Goal: Task Accomplishment & Management: Manage account settings

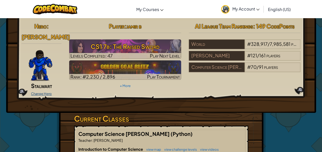
click at [43, 92] on link "Change Hero" at bounding box center [41, 94] width 21 height 4
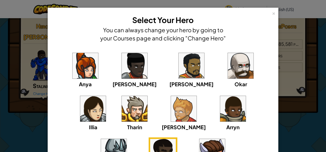
scroll to position [68, 0]
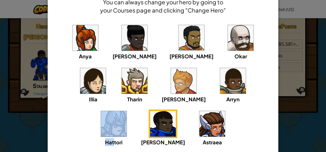
click at [203, 69] on div "Anya [PERSON_NAME] [PERSON_NAME] [PERSON_NAME] Arryn [PERSON_NAME]" at bounding box center [163, 88] width 215 height 129
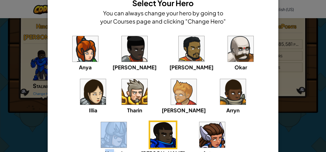
click at [228, 52] on img at bounding box center [241, 49] width 26 height 26
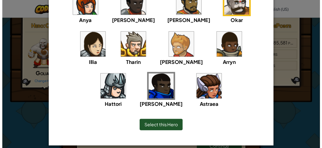
scroll to position [68, 0]
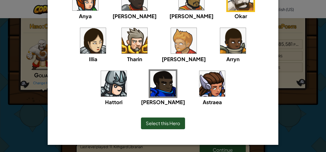
click at [152, 121] on span "Select this Hero" at bounding box center [163, 123] width 34 height 6
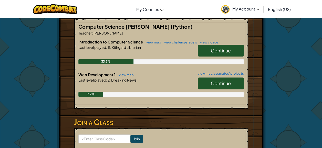
scroll to position [102, 0]
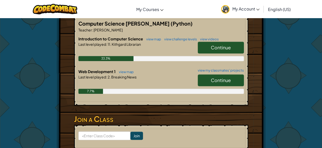
click at [220, 45] on span "Continue" at bounding box center [221, 48] width 20 height 6
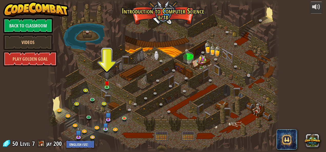
drag, startPoint x: 72, startPoint y: 120, endPoint x: 252, endPoint y: 80, distance: 184.5
click at [255, 80] on div at bounding box center [163, 76] width 233 height 152
click at [92, 99] on link at bounding box center [93, 99] width 10 height 10
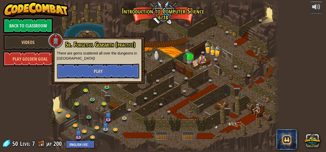
click at [85, 70] on button "Play" at bounding box center [98, 71] width 82 height 15
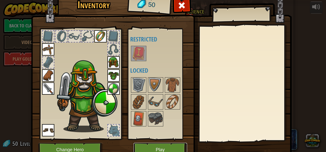
click at [139, 145] on button "Play" at bounding box center [160, 150] width 54 height 14
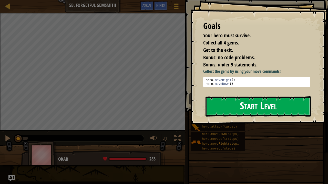
click at [242, 107] on button "Start Level" at bounding box center [258, 107] width 106 height 20
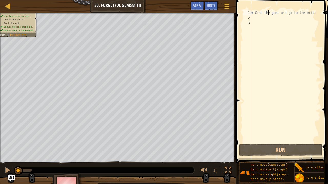
drag, startPoint x: 268, startPoint y: 15, endPoint x: 268, endPoint y: 18, distance: 3.1
click at [268, 16] on div "# Grab the gems and go to the exit." at bounding box center [285, 81] width 70 height 143
type textarea "# Grab the gems and go to the exit."
click at [258, 20] on div "# Grab the gems and go to the exit." at bounding box center [285, 76] width 70 height 133
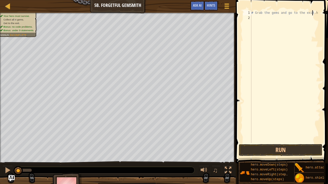
scroll to position [2, 5]
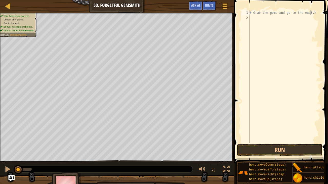
type textarea "# Grab the gems and go to the exit."
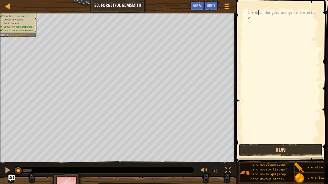
click at [258, 14] on div "# Grab the gems and go to the exit." at bounding box center [286, 81] width 72 height 143
click at [255, 19] on div "# Grab the gems and go to the exit." at bounding box center [285, 81] width 70 height 143
type textarea "b"
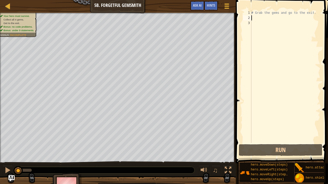
type textarea "h"
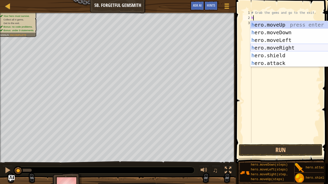
click at [262, 48] on div "h ero.moveUp press enter h ero.moveDown press enter h ero.moveLeft press enter …" at bounding box center [298, 51] width 97 height 61
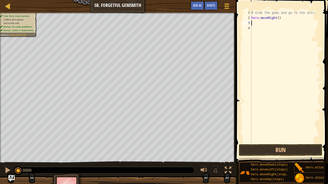
type textarea "m"
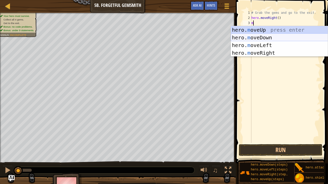
click at [257, 36] on div "hero. m oveUp press enter hero. m oveDown press enter hero. m oveLeft press ent…" at bounding box center [279, 49] width 97 height 46
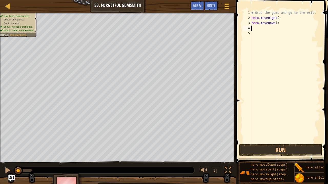
type textarea "m"
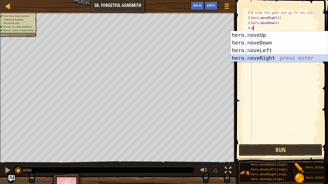
click at [256, 59] on div "hero. m oveUp press enter hero. m oveDown press enter hero. m oveLeft press ent…" at bounding box center [279, 54] width 97 height 46
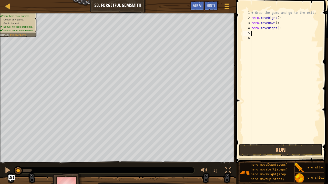
click at [276, 28] on div "# Grab the gems and go to the exit. hero . moveRight ( ) hero . moveDown ( ) he…" at bounding box center [285, 81] width 70 height 143
type textarea "hero.moveRight(2)"
click at [257, 34] on div "# Grab the gems and go to the exit. hero . moveRight ( ) hero . moveDown ( ) he…" at bounding box center [285, 81] width 70 height 143
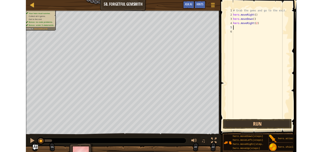
scroll to position [2, 0]
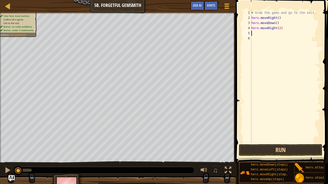
type textarea "m"
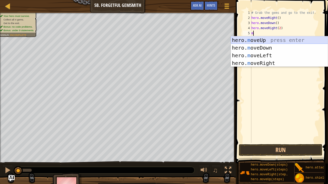
click at [257, 38] on div "hero. m oveUp press enter hero. m oveDown press enter hero. m oveLeft press ent…" at bounding box center [279, 59] width 97 height 46
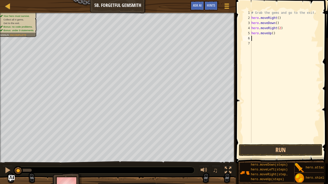
type textarea "n"
type textarea "m"
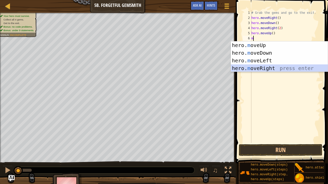
click at [251, 72] on div "hero. m oveUp press enter hero. m oveDown press enter hero. m oveLeft press ent…" at bounding box center [279, 64] width 97 height 46
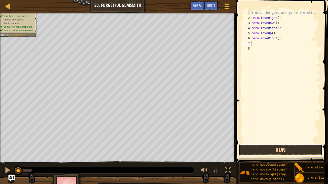
click at [271, 145] on button "Run" at bounding box center [280, 150] width 83 height 12
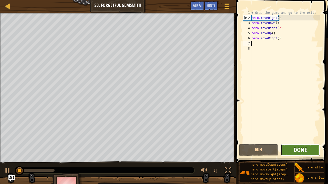
click at [294, 148] on span "Done" at bounding box center [299, 150] width 13 height 8
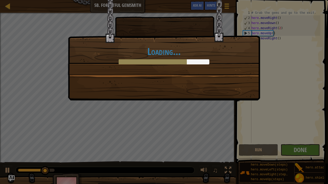
click at [294, 145] on div "Loading..." at bounding box center [164, 92] width 328 height 184
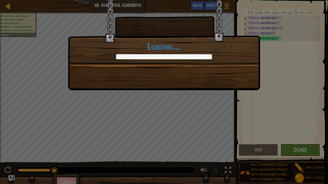
drag, startPoint x: 94, startPoint y: 0, endPoint x: 0, endPoint y: 55, distance: 108.7
drag, startPoint x: 0, startPoint y: 55, endPoint x: 139, endPoint y: 139, distance: 162.4
click at [139, 139] on div "More gems, more problems. +9 +13 Done in fewer than 9 code statements. +3 +0 Cl…" at bounding box center [164, 92] width 328 height 184
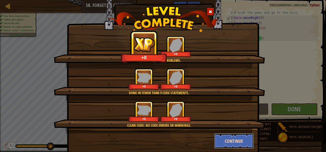
click at [235, 140] on button "Continue" at bounding box center [234, 140] width 40 height 15
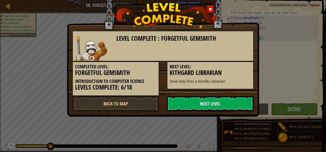
click at [226, 104] on link "Next Level" at bounding box center [210, 103] width 87 height 15
click at [140, 109] on link "Back to Map" at bounding box center [115, 103] width 87 height 15
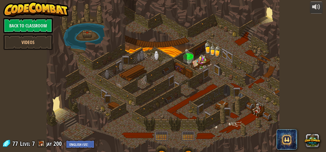
click at [44, 143] on span at bounding box center [41, 144] width 8 height 8
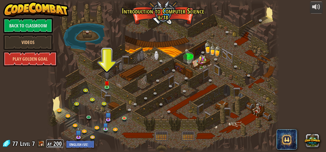
click at [55, 143] on link "jay 200" at bounding box center [54, 144] width 17 height 8
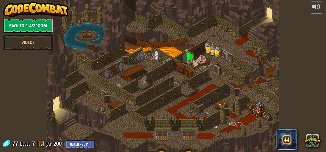
click at [28, 22] on link "Back to Classroom" at bounding box center [27, 25] width 49 height 15
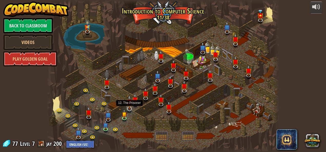
click at [129, 108] on img at bounding box center [129, 102] width 6 height 14
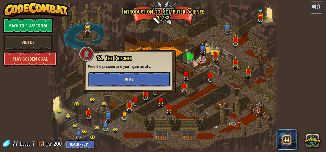
click at [138, 77] on button "Play" at bounding box center [129, 79] width 82 height 15
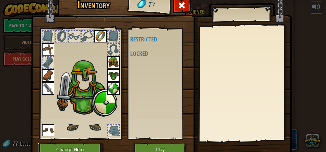
click at [83, 149] on button "Change Hero" at bounding box center [70, 150] width 65 height 14
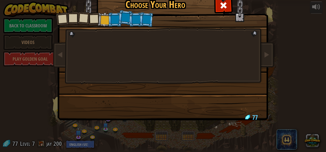
drag, startPoint x: 132, startPoint y: 3, endPoint x: 4, endPoint y: -19, distance: 129.8
drag, startPoint x: 4, startPoint y: -19, endPoint x: 104, endPoint y: 25, distance: 109.2
click at [104, 25] on li at bounding box center [104, 19] width 15 height 15
click at [103, 22] on div at bounding box center [105, 20] width 9 height 9
click at [102, 22] on div at bounding box center [105, 20] width 9 height 9
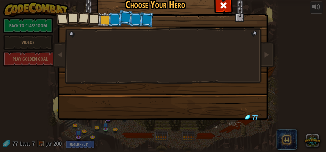
click at [101, 21] on div at bounding box center [105, 20] width 9 height 9
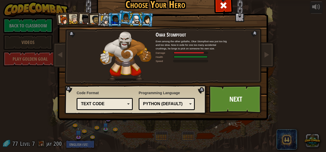
click at [103, 20] on div at bounding box center [105, 20] width 9 height 9
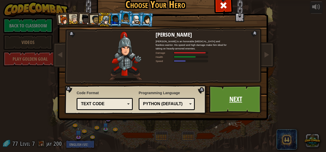
click at [226, 96] on link "Next" at bounding box center [236, 99] width 54 height 28
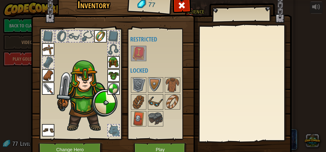
click at [157, 99] on img at bounding box center [155, 102] width 14 height 14
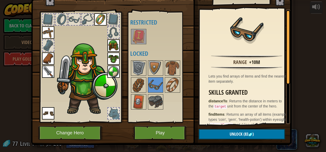
scroll to position [25, 0]
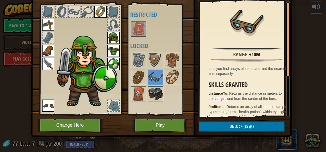
click at [150, 93] on img at bounding box center [155, 94] width 14 height 14
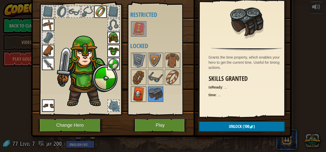
click at [138, 93] on img at bounding box center [138, 94] width 14 height 14
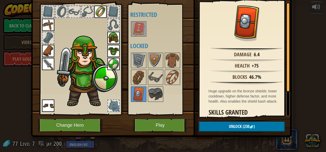
click at [135, 68] on div at bounding box center [162, 77] width 64 height 51
click at [171, 70] on div at bounding box center [172, 77] width 15 height 15
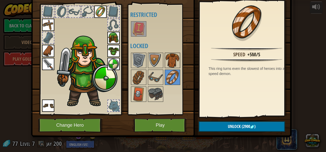
click at [170, 64] on img at bounding box center [172, 60] width 14 height 14
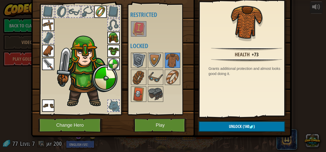
drag, startPoint x: 154, startPoint y: 62, endPoint x: 142, endPoint y: 62, distance: 11.8
click at [154, 62] on img at bounding box center [155, 60] width 14 height 14
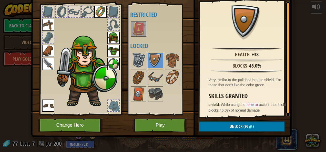
click at [140, 62] on img at bounding box center [138, 60] width 14 height 14
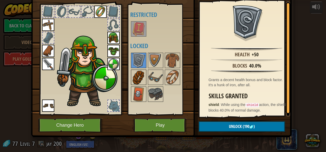
click at [138, 78] on img at bounding box center [138, 77] width 14 height 14
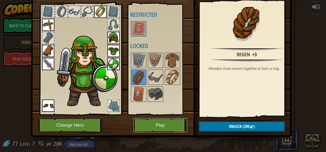
drag, startPoint x: 137, startPoint y: 125, endPoint x: 141, endPoint y: 123, distance: 4.6
click at [141, 123] on button "Play" at bounding box center [160, 125] width 54 height 14
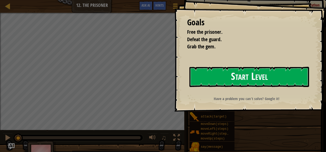
click at [209, 80] on button "Start Level" at bounding box center [249, 77] width 120 height 20
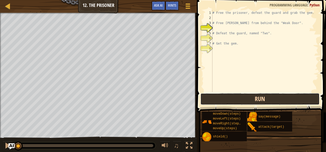
click at [226, 101] on button "Run" at bounding box center [259, 99] width 119 height 12
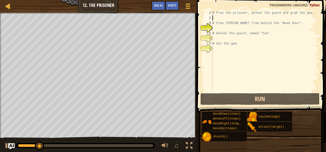
click at [216, 19] on div "# Free the prisoner, defeat the guard and grab the gem. # Free [PERSON_NAME] fr…" at bounding box center [264, 56] width 107 height 92
type textarea "m"
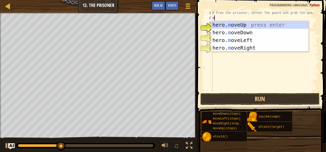
scroll to position [2, 0]
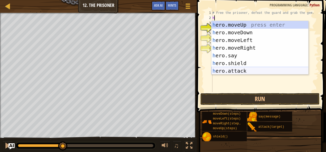
click at [225, 73] on div "h ero.moveUp press enter h ero.moveDown press enter h ero.moveLeft press enter …" at bounding box center [259, 55] width 97 height 69
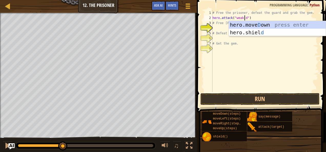
scroll to position [2, 3]
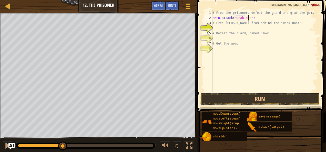
type textarea "hero.attack("weak door")"
click at [217, 29] on div "# Free the prisoner, defeat the guard and grab the gem. hero . attack ( "weak d…" at bounding box center [264, 56] width 107 height 92
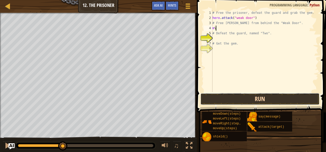
click at [230, 99] on button "Run" at bounding box center [259, 99] width 119 height 12
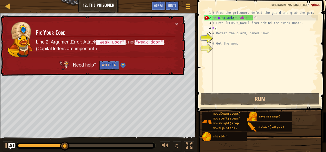
type textarea "m"
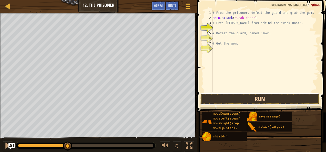
drag, startPoint x: 233, startPoint y: 99, endPoint x: 218, endPoint y: 94, distance: 16.4
click at [218, 94] on button "Run" at bounding box center [259, 99] width 119 height 12
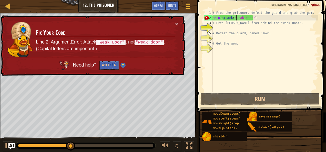
click at [235, 18] on div "# Free the prisoner, defeat the guard and grab the gem. hero . attack ( "weak d…" at bounding box center [264, 56] width 107 height 92
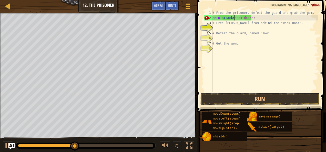
type textarea "hero.attack("Weak door")"
click at [214, 30] on div "# Free the prisoner, defeat the guard and grab the gem. hero . attack ( "Weak d…" at bounding box center [264, 56] width 107 height 92
drag, startPoint x: 255, startPoint y: 18, endPoint x: 212, endPoint y: 18, distance: 42.8
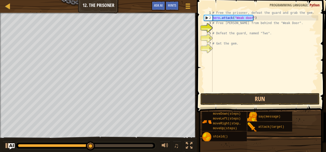
click at [212, 18] on div "1 2 3 4 5 6 7 8 # Free the prisoner, defeat the guard and grab the gem. hero . …" at bounding box center [260, 51] width 115 height 82
click at [216, 31] on div "# Free the prisoner, defeat the guard and grab the gem. hero . attack ( "Weak d…" at bounding box center [264, 56] width 107 height 92
type textarea "# Defeat the guard, named "Two"."
click at [215, 30] on div "# Free the prisoner, defeat the guard and grab the gem. hero . attack ( "Weak d…" at bounding box center [264, 56] width 107 height 92
paste textarea "hero.attack("Weak door")"
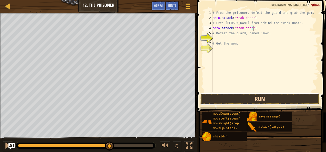
click at [226, 102] on button "Run" at bounding box center [259, 99] width 119 height 12
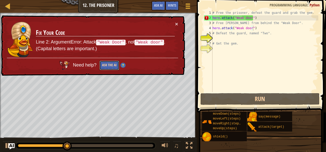
click at [110, 67] on button "Ask the AI" at bounding box center [109, 65] width 20 height 9
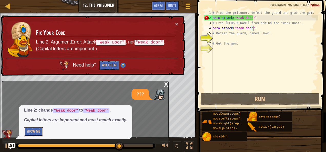
click at [31, 132] on button "Show Me" at bounding box center [33, 131] width 19 height 9
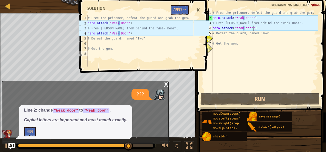
click at [244, 19] on div "# Free the prisoner, defeat the guard and grab the gem. hero . attack ( "Weak d…" at bounding box center [264, 56] width 107 height 92
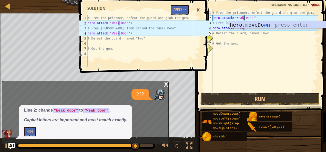
scroll to position [2, 3]
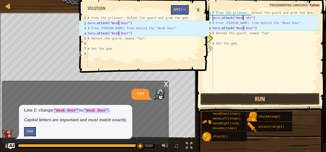
type textarea "hero.attack("Weak Door")"
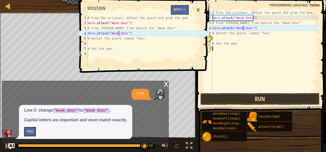
click at [260, 51] on div "# Free the prisoner, defeat the guard and grab the gem. hero . attack ( "Weak D…" at bounding box center [264, 56] width 107 height 92
click at [244, 28] on div "# Free the prisoner, defeat the guard and grab the gem. hero . attack ( "Weak D…" at bounding box center [264, 56] width 107 height 92
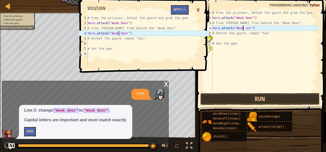
scroll to position [2, 3]
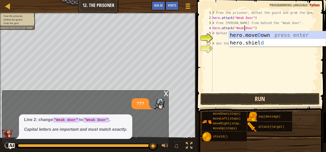
type textarea "hero.attack("Weak Door")"
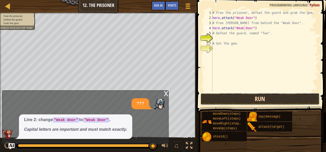
click at [225, 100] on button "Run" at bounding box center [259, 99] width 119 height 12
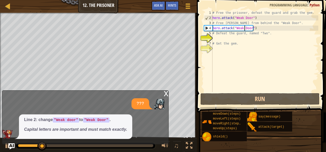
click at [218, 38] on div "# Free the prisoner, defeat the guard and grab the gem. hero . attack ( "Weak D…" at bounding box center [264, 56] width 107 height 92
type textarea "m"
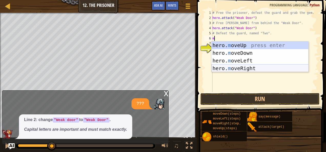
click at [226, 67] on div "hero. m oveUp press enter hero. m oveDown press enter hero. m oveLeft press ent…" at bounding box center [259, 64] width 97 height 46
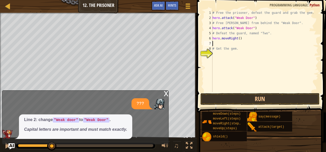
click at [237, 39] on div "# Free the prisoner, defeat the guard and grab the gem. hero . attack ( "Weak D…" at bounding box center [264, 56] width 107 height 92
type textarea "hero.moveRight(4)"
click at [217, 45] on div "# Free the prisoner, defeat the guard and grab the gem. hero . attack ( "Weak D…" at bounding box center [264, 56] width 107 height 92
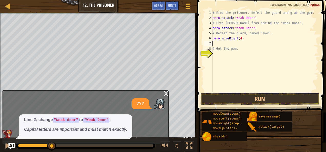
type textarea "m"
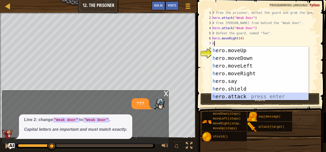
click at [222, 95] on div "h ero.moveUp press enter h ero.moveDown press enter h ero.moveLeft press enter …" at bounding box center [259, 81] width 97 height 69
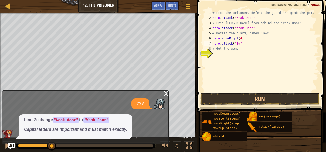
scroll to position [2, 2]
type textarea "hero.attack("Two")"
click at [214, 53] on div "# Free the prisoner, defeat the guard and grab the gem. hero . attack ( "Weak D…" at bounding box center [264, 56] width 107 height 92
drag, startPoint x: 245, startPoint y: 45, endPoint x: 212, endPoint y: 44, distance: 32.5
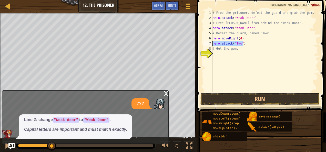
click at [212, 44] on div "# Free the prisoner, defeat the guard and grab the gem. hero . attack ( "Weak D…" at bounding box center [264, 56] width 107 height 92
type textarea "hero.attack("Two")"
click at [213, 51] on div "# Free the prisoner, defeat the guard and grab the gem. hero . attack ( "Weak D…" at bounding box center [264, 56] width 107 height 92
paste textarea "hero.attack("Two")"
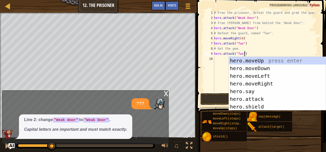
type textarea "hero.attack("Two")"
click at [166, 93] on div "x" at bounding box center [166, 93] width 5 height 5
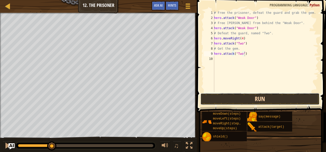
click at [249, 96] on button "Run" at bounding box center [259, 99] width 119 height 12
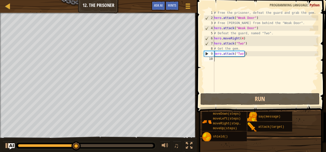
click at [222, 58] on div "# Free the prisoner, defeat the guard and grab the gem. hero . attack ( "Weak D…" at bounding box center [265, 56] width 105 height 92
type textarea "m"
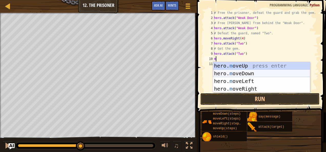
click at [228, 73] on div "hero. m oveUp press enter hero. m oveDown press enter hero. m oveLeft press ent…" at bounding box center [261, 85] width 97 height 46
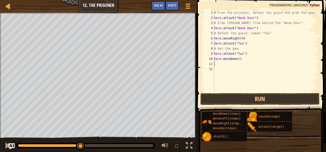
click at [237, 59] on div "# Free the prisoner, defeat the guard and grab the gem. hero . attack ( "Weak D…" at bounding box center [265, 56] width 105 height 92
type textarea "hero.moveDown(3)"
click at [222, 68] on div "# Free the prisoner, defeat the guard and grab the gem. hero . attack ( "Weak D…" at bounding box center [265, 56] width 105 height 92
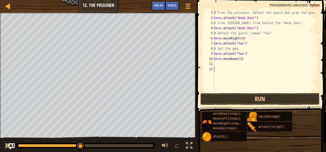
click at [220, 62] on div "# Free the prisoner, defeat the guard and grab the gem. hero . attack ( "Weak D…" at bounding box center [265, 56] width 105 height 92
type textarea "m"
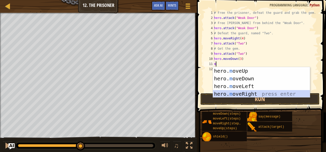
click at [227, 94] on div "hero. m oveUp press enter hero. m oveDown press enter hero. m oveLeft press ent…" at bounding box center [261, 90] width 97 height 46
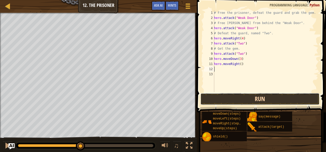
click at [226, 100] on button "Run" at bounding box center [259, 99] width 119 height 12
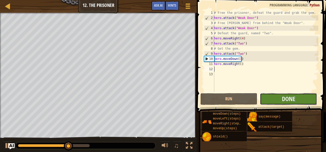
click at [273, 98] on button "Done" at bounding box center [288, 99] width 57 height 12
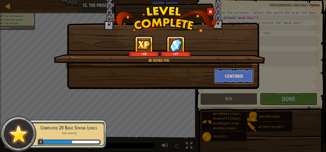
click at [229, 77] on button "Continue" at bounding box center [234, 75] width 40 height 15
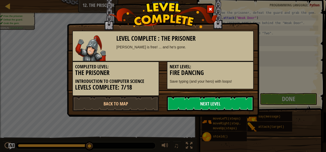
click at [204, 99] on link "Next Level" at bounding box center [210, 103] width 87 height 15
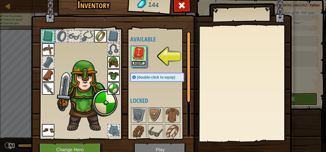
click at [136, 62] on button "Equip" at bounding box center [138, 63] width 14 height 5
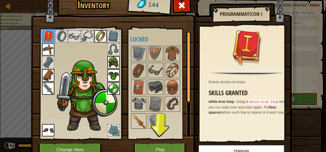
click at [140, 120] on img at bounding box center [138, 121] width 14 height 14
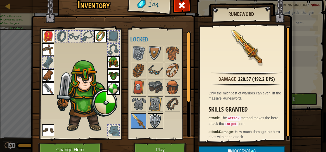
click at [150, 123] on img at bounding box center [155, 121] width 14 height 14
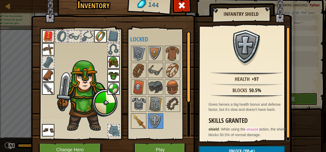
click at [133, 117] on img at bounding box center [138, 121] width 14 height 14
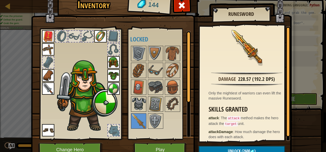
click at [135, 107] on img at bounding box center [138, 104] width 14 height 14
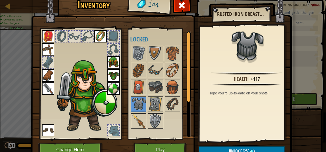
click at [145, 104] on div at bounding box center [162, 87] width 64 height 85
click at [151, 103] on img at bounding box center [155, 104] width 14 height 14
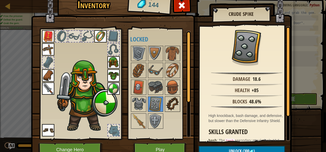
click at [166, 102] on img at bounding box center [172, 104] width 14 height 14
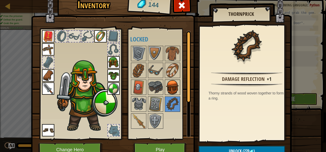
click at [165, 87] on img at bounding box center [172, 87] width 14 height 14
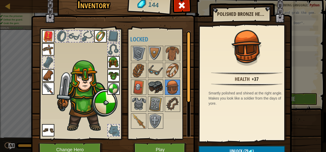
click at [154, 90] on img at bounding box center [155, 87] width 14 height 14
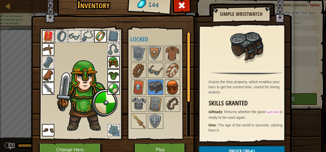
click at [166, 91] on img at bounding box center [172, 87] width 14 height 14
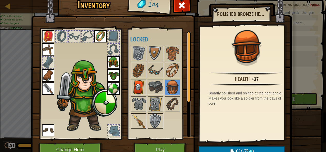
click at [138, 88] on img at bounding box center [138, 87] width 14 height 14
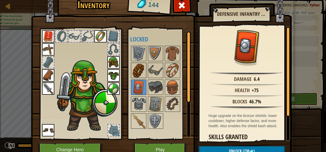
click at [132, 69] on img at bounding box center [138, 70] width 14 height 14
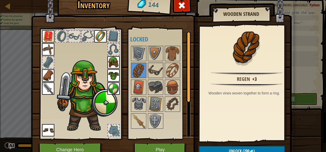
click at [158, 70] on img at bounding box center [155, 70] width 14 height 14
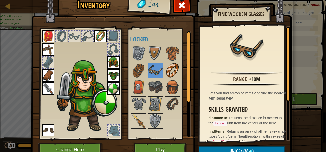
click at [170, 70] on img at bounding box center [172, 70] width 14 height 14
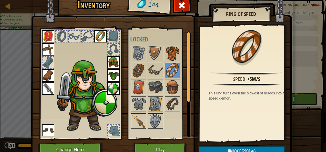
click at [165, 52] on img at bounding box center [172, 53] width 14 height 14
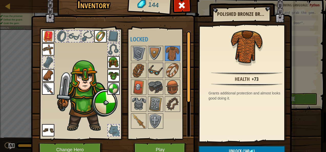
click at [157, 70] on img at bounding box center [155, 70] width 14 height 14
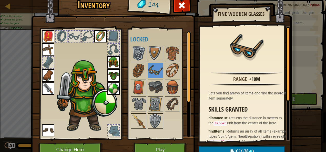
click at [134, 50] on img at bounding box center [138, 53] width 14 height 14
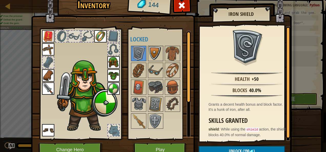
click at [152, 57] on img at bounding box center [155, 53] width 14 height 14
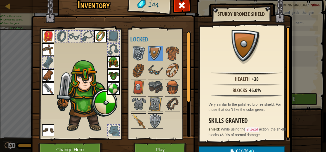
click at [136, 51] on img at bounding box center [138, 53] width 14 height 14
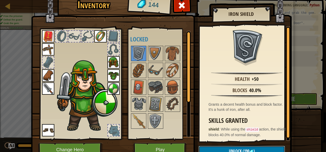
click at [214, 149] on button "Unlock (190 )" at bounding box center [241, 151] width 86 height 10
click at [155, 120] on img at bounding box center [155, 121] width 14 height 14
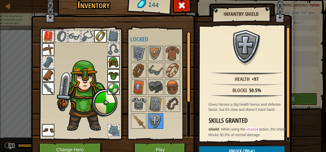
click at [148, 119] on img at bounding box center [155, 121] width 14 height 14
click at [165, 85] on div at bounding box center [172, 87] width 15 height 15
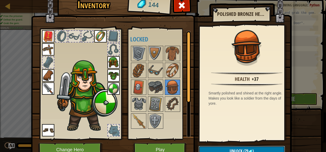
click at [205, 151] on button "Unlock (79 )" at bounding box center [241, 151] width 86 height 10
click at [205, 149] on button "Confirm" at bounding box center [241, 151] width 86 height 10
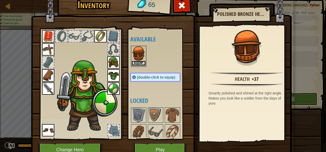
click at [138, 62] on button "Equip" at bounding box center [138, 63] width 14 height 5
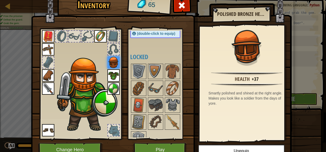
scroll to position [44, 0]
click at [145, 152] on button "Play" at bounding box center [160, 150] width 54 height 14
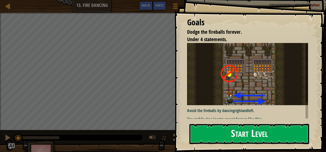
drag, startPoint x: 256, startPoint y: 134, endPoint x: 251, endPoint y: 134, distance: 4.9
click at [252, 134] on button "Start Level" at bounding box center [249, 134] width 120 height 20
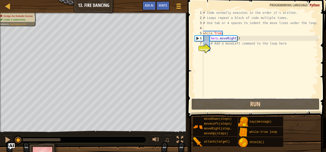
drag, startPoint x: 219, startPoint y: 108, endPoint x: 223, endPoint y: 112, distance: 5.6
click at [223, 112] on div "Hints Videos 1 2 3 4 5 6 7 8 # Code normally executes in the order it's written…" at bounding box center [256, 75] width 140 height 150
type textarea "m"
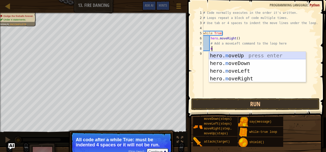
click at [212, 54] on div "hero. m oveUp press enter hero. m oveDown press enter hero. m oveLeft press ent…" at bounding box center [257, 75] width 97 height 46
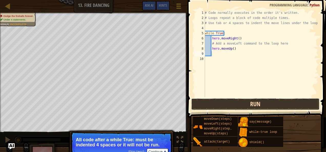
click at [207, 106] on button "Run" at bounding box center [255, 104] width 128 height 12
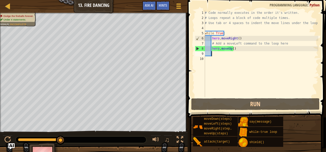
click at [237, 52] on div "# Code normally executes in the order it's written. # Loops repeat a block of c…" at bounding box center [261, 58] width 114 height 97
click at [237, 48] on div "# Code normally executes in the order it's written. # Loops repeat a block of c…" at bounding box center [261, 58] width 114 height 97
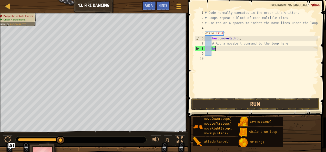
type textarea "h"
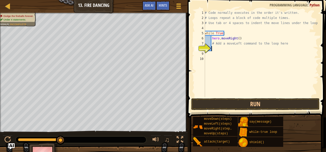
type textarea "h"
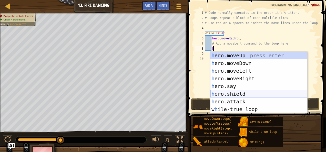
click at [240, 92] on div "h ero.moveUp press enter h ero.moveDown press enter h ero.moveLeft press enter …" at bounding box center [258, 90] width 97 height 77
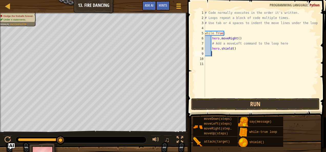
scroll to position [2, 0]
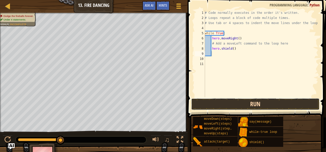
click at [241, 106] on button "Run" at bounding box center [255, 104] width 128 height 12
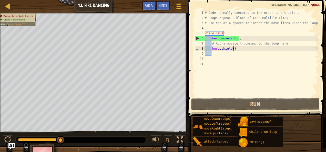
click at [236, 49] on div "# Code normally executes in the order it's written. # Loops repeat a block of c…" at bounding box center [261, 58] width 114 height 97
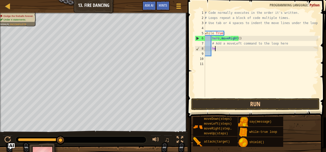
type textarea "h"
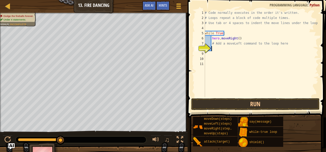
type textarea "h"
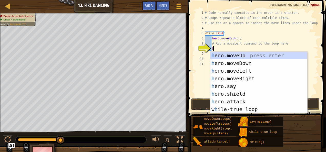
scroll to position [2, 1]
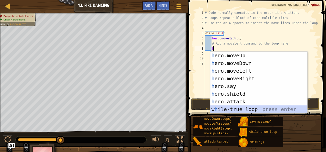
click at [224, 111] on div "h ero.moveUp press enter h ero.moveDown press enter h ero.moveLeft press enter …" at bounding box center [258, 90] width 97 height 77
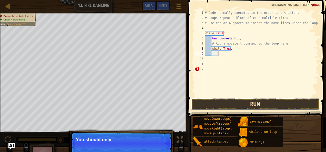
click at [223, 108] on button "Run" at bounding box center [255, 104] width 128 height 12
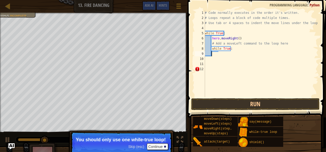
scroll to position [2, 0]
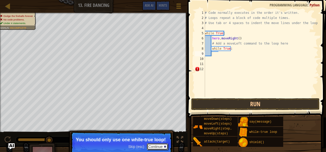
click at [163, 148] on button "Continue" at bounding box center [157, 146] width 21 height 7
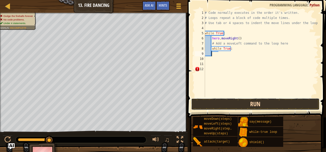
click at [224, 102] on button "Run" at bounding box center [255, 104] width 128 height 12
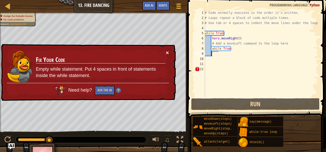
click at [168, 51] on button "×" at bounding box center [167, 52] width 3 height 5
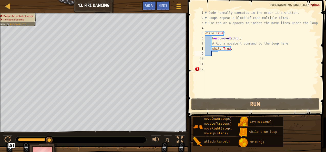
click at [229, 50] on div "# Code normally executes in the order it's written. # Loops repeat a block of c…" at bounding box center [261, 58] width 114 height 97
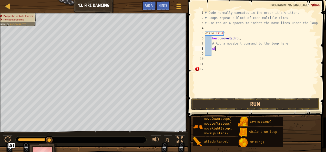
type textarea "w"
click at [215, 70] on div "# Code normally executes in the order it's written. # Loops repeat a block of c…" at bounding box center [261, 58] width 114 height 97
type textarea "h"
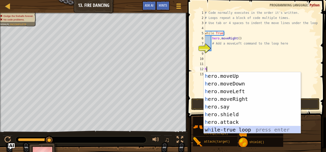
click at [228, 131] on div "h ero.moveUp press enter h ero.moveDown press enter h ero.moveLeft press enter …" at bounding box center [252, 110] width 97 height 77
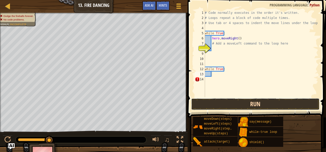
click at [239, 108] on button "Run" at bounding box center [255, 104] width 128 height 12
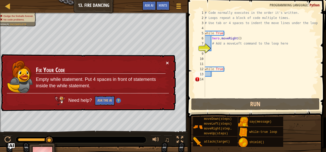
click at [166, 63] on button "×" at bounding box center [167, 62] width 3 height 5
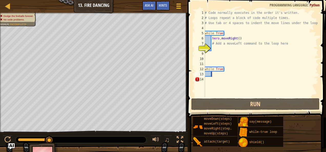
click at [224, 71] on div "# Code normally executes in the order it's written. # Loops repeat a block of c…" at bounding box center [261, 58] width 114 height 97
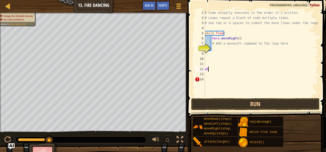
type textarea "w"
click at [215, 49] on div "# Code normally executes in the order it's written. # Loops repeat a block of c…" at bounding box center [261, 58] width 114 height 97
type textarea "m"
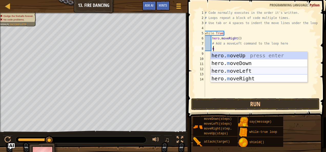
click at [223, 72] on div "hero. m oveUp press enter hero. m oveDown press enter hero. m oveLeft press ent…" at bounding box center [258, 75] width 97 height 46
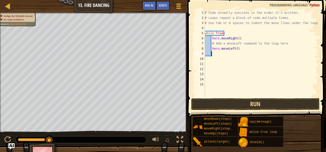
scroll to position [2, 0]
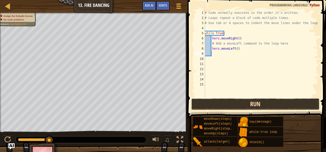
click at [215, 107] on button "Run" at bounding box center [255, 104] width 128 height 12
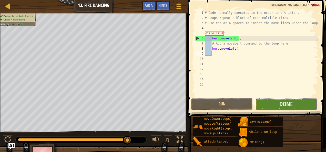
click at [260, 103] on button "Done" at bounding box center [285, 104] width 61 height 12
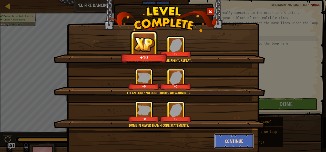
click at [225, 146] on button "Continue" at bounding box center [234, 140] width 40 height 15
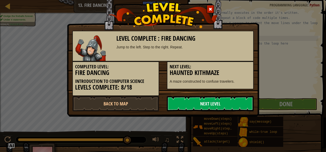
click at [196, 104] on link "Next Level" at bounding box center [210, 103] width 87 height 15
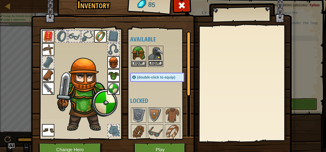
click at [152, 66] on button "Equip" at bounding box center [155, 63] width 14 height 5
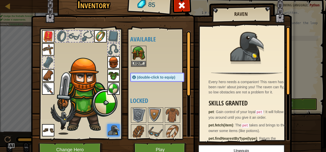
click at [111, 131] on img at bounding box center [113, 130] width 12 height 12
click at [132, 65] on button "Equip" at bounding box center [138, 63] width 14 height 5
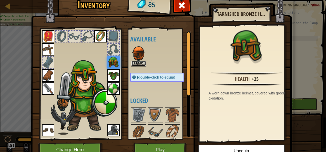
click at [135, 62] on button "Equip" at bounding box center [138, 63] width 14 height 5
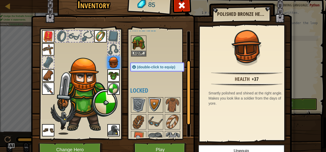
scroll to position [69, 0]
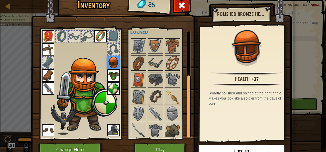
click at [173, 128] on img at bounding box center [172, 130] width 14 height 14
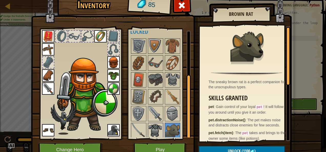
click at [154, 125] on img at bounding box center [155, 130] width 14 height 14
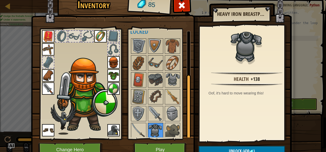
click at [148, 125] on img at bounding box center [155, 130] width 14 height 14
click at [141, 124] on img at bounding box center [138, 130] width 14 height 14
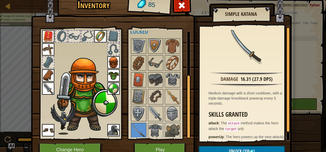
click at [140, 117] on img at bounding box center [138, 114] width 14 height 14
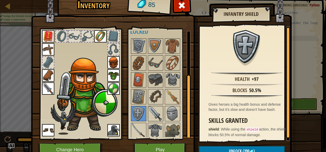
click at [156, 117] on img at bounding box center [155, 114] width 14 height 14
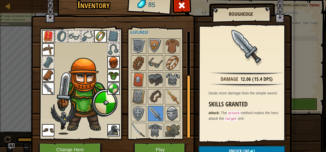
click at [165, 114] on img at bounding box center [172, 114] width 14 height 14
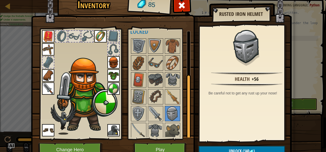
click at [161, 101] on div at bounding box center [162, 88] width 64 height 101
click at [169, 93] on img at bounding box center [172, 97] width 14 height 14
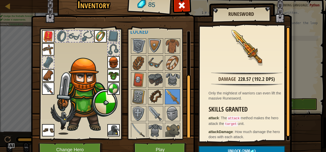
click at [158, 90] on img at bounding box center [155, 97] width 14 height 14
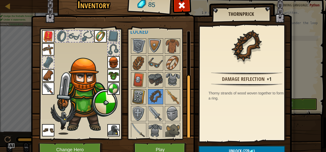
click at [139, 91] on img at bounding box center [138, 97] width 14 height 14
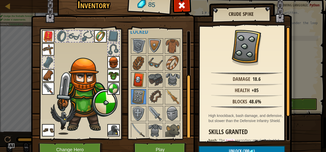
click at [136, 83] on img at bounding box center [138, 80] width 14 height 14
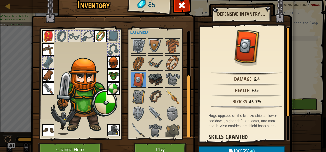
click at [150, 83] on img at bounding box center [155, 80] width 14 height 14
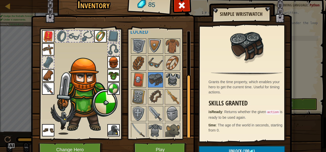
click at [171, 78] on img at bounding box center [172, 80] width 14 height 14
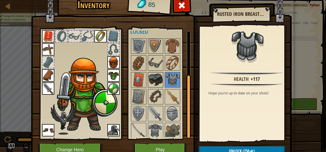
click at [151, 83] on img at bounding box center [155, 80] width 14 height 14
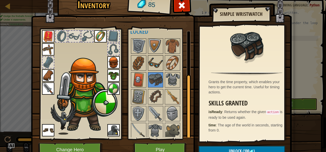
click at [150, 66] on img at bounding box center [155, 63] width 14 height 14
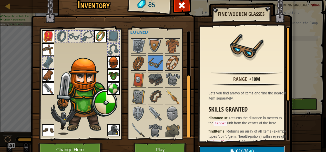
click at [211, 146] on button "Unlock (83 )" at bounding box center [241, 151] width 86 height 10
click at [211, 146] on button "Confirm" at bounding box center [241, 151] width 86 height 10
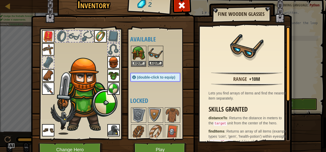
click at [152, 64] on button "Equip" at bounding box center [155, 63] width 14 height 5
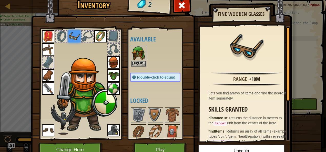
click at [70, 40] on img at bounding box center [74, 36] width 12 height 12
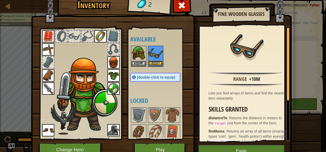
click at [152, 61] on button "Equip" at bounding box center [155, 63] width 14 height 5
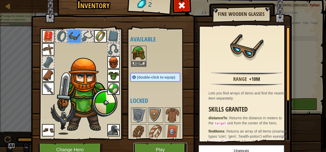
click at [148, 145] on button "Play" at bounding box center [160, 150] width 54 height 14
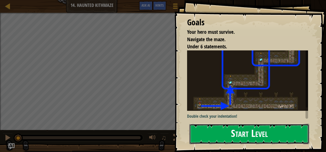
click at [208, 139] on button "Start Level" at bounding box center [249, 134] width 120 height 20
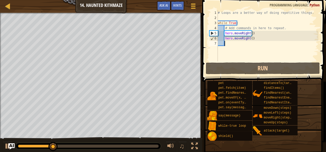
click at [257, 36] on div "# Loops are a better way of doing repetitive things. while True : # Add command…" at bounding box center [267, 40] width 101 height 61
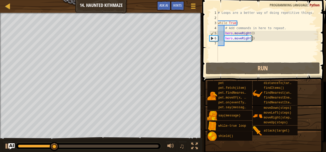
type textarea "hero.moveRight()"
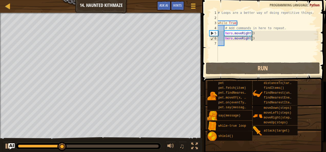
click at [235, 43] on div "# Loops are a better way of doing repetitive things. while True : # Add command…" at bounding box center [267, 40] width 101 height 61
type textarea "m"
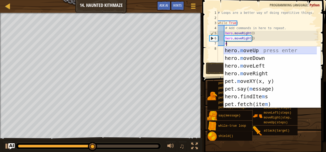
click at [246, 49] on div "hero. m oveUp press enter hero. m oveDown press enter hero. m oveLeft press ent…" at bounding box center [270, 85] width 93 height 77
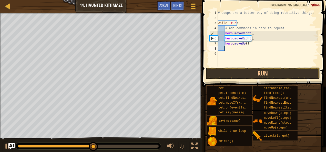
scroll to position [2, 0]
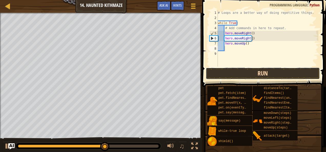
click at [254, 75] on button "Run" at bounding box center [263, 74] width 114 height 12
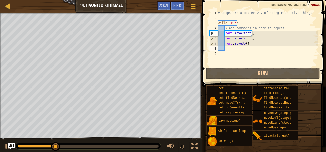
click at [257, 39] on div "# Loops are a better way of doing repetitive things. while True : # Add command…" at bounding box center [267, 43] width 101 height 67
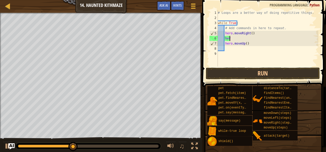
type textarea "h"
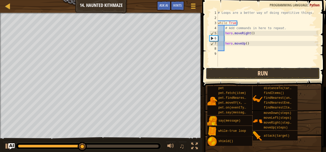
click at [249, 75] on button "Run" at bounding box center [263, 74] width 114 height 12
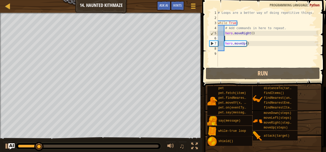
click at [228, 38] on div "# Loops are a better way of doing repetitive things. while True : # Add command…" at bounding box center [267, 43] width 101 height 67
click at [224, 44] on div "# Loops are a better way of doing repetitive things. while True : # Add command…" at bounding box center [267, 43] width 101 height 67
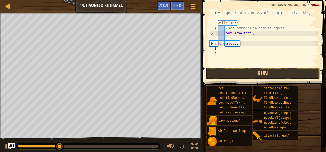
click at [244, 45] on div "# Loops are a better way of doing repetitive things. while True : # Add command…" at bounding box center [267, 43] width 101 height 67
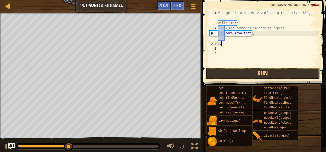
scroll to position [2, 0]
type textarea "h"
click at [228, 41] on div "# Loops are a better way of doing repetitive things. while True : # Add command…" at bounding box center [267, 43] width 101 height 67
click at [226, 38] on div "# Loops are a better way of doing repetitive things. while True : # Add command…" at bounding box center [267, 43] width 101 height 67
type textarea "m"
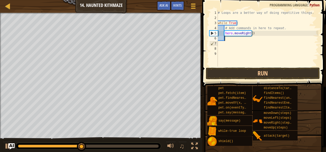
scroll to position [2, 1]
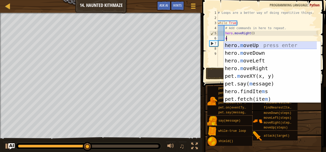
click at [237, 45] on div "hero. m oveUp press enter hero. m oveDown press enter hero. m oveLeft press ent…" at bounding box center [270, 79] width 93 height 77
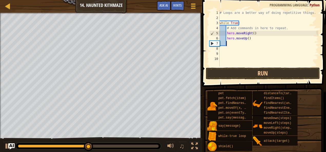
scroll to position [2, 0]
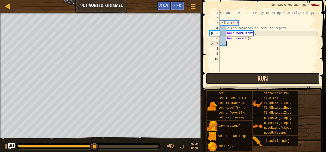
click at [227, 82] on button "Run" at bounding box center [263, 79] width 114 height 12
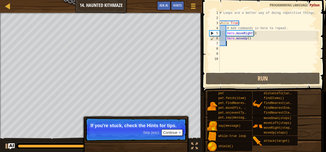
click at [235, 44] on div "# Loops are a better way of doing repetitive things. while True : # Add command…" at bounding box center [268, 46] width 100 height 72
type textarea "m"
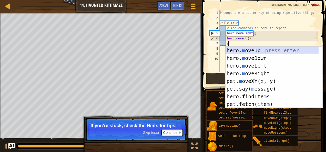
click at [236, 50] on div "hero. m oveUp press enter hero. m oveDown press enter hero. m oveLeft press ent…" at bounding box center [271, 85] width 93 height 77
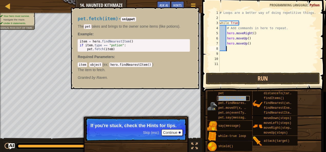
click at [225, 99] on span "pet.fetch(item)" at bounding box center [232, 99] width 28 height 4
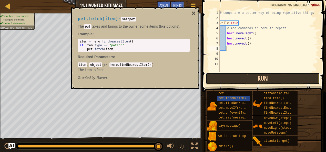
click at [224, 76] on button "Run" at bounding box center [263, 79] width 114 height 12
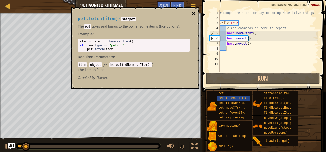
click at [193, 13] on button "×" at bounding box center [193, 13] width 4 height 7
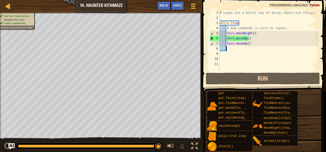
type textarea "m"
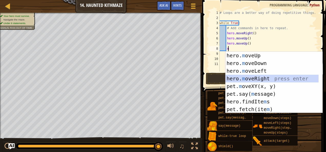
click at [254, 77] on div "hero. m oveUp press enter hero. m oveDown press enter hero. m oveLeft press ent…" at bounding box center [271, 90] width 93 height 77
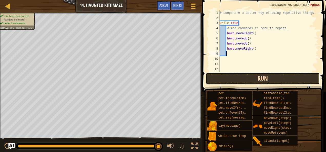
click at [241, 78] on button "Run" at bounding box center [263, 79] width 114 height 12
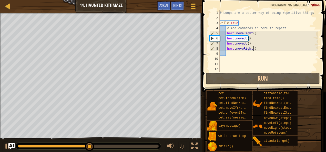
click at [257, 50] on div "# Loops are a better way of doing repetitive things. while True : # Add command…" at bounding box center [268, 46] width 100 height 72
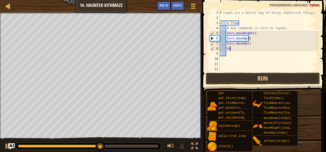
type textarea "h"
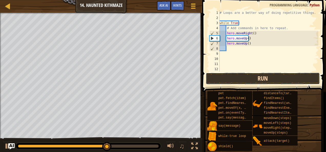
click at [232, 77] on button "Run" at bounding box center [263, 79] width 114 height 12
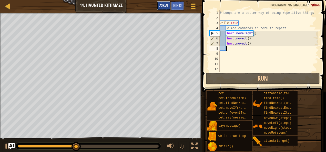
click at [165, 5] on span "Ask AI" at bounding box center [163, 5] width 9 height 5
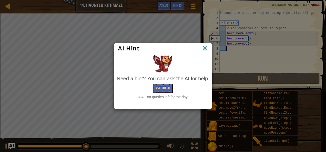
click at [203, 47] on img at bounding box center [204, 49] width 7 height 8
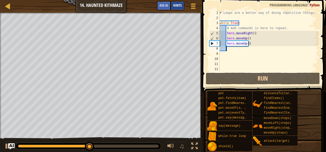
click at [179, 6] on span "Hints" at bounding box center [177, 5] width 8 height 5
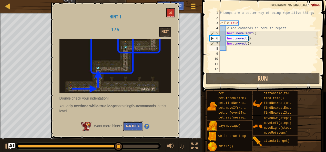
click at [136, 125] on button "Ask the AI" at bounding box center [133, 126] width 20 height 9
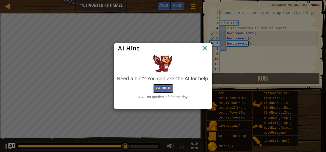
click at [165, 87] on button "Ask the AI" at bounding box center [163, 88] width 20 height 9
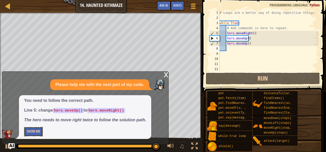
click at [34, 131] on button "Show Me" at bounding box center [33, 131] width 19 height 9
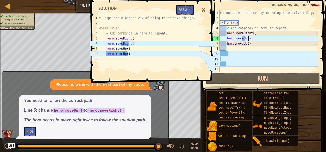
click at [250, 38] on div "# Loops are a better way of doing repetitive things. while True : # Add command…" at bounding box center [268, 46] width 100 height 72
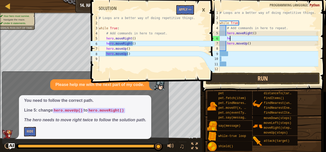
type textarea "h"
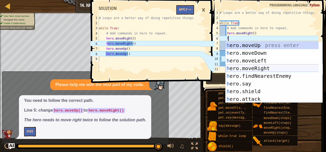
click at [237, 67] on div "h ero.moveUp press enter h ero.moveDown press enter h ero.moveLeft press enter …" at bounding box center [271, 79] width 93 height 77
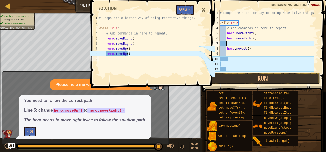
type textarea "m"
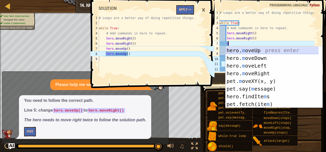
click at [239, 51] on div "hero. m oveUp press enter hero. m oveDown press enter hero. m oveLeft press ent…" at bounding box center [271, 85] width 93 height 77
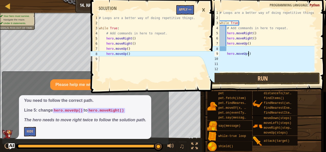
click at [249, 54] on div "# Loops are a better way of doing repetitive things. while True : # Add command…" at bounding box center [266, 46] width 96 height 72
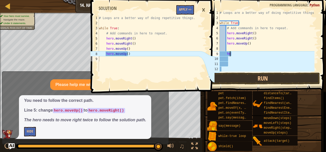
type textarea "h"
click at [230, 48] on div "# Loops are a better way of doing repetitive things. while True : # Add command…" at bounding box center [266, 46] width 96 height 72
type textarea "m"
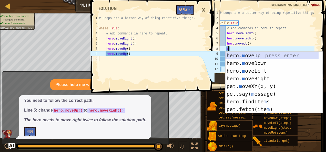
click at [241, 56] on div "hero. m oveUp press enter hero. m oveDown press enter hero. m oveLeft press ent…" at bounding box center [271, 90] width 93 height 77
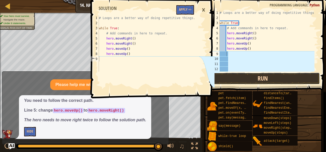
click at [229, 79] on button "Run" at bounding box center [263, 79] width 114 height 12
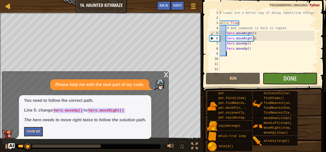
click at [168, 75] on div "x" at bounding box center [166, 74] width 5 height 5
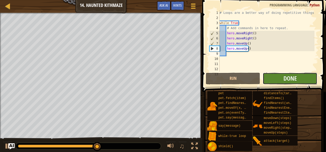
click at [297, 73] on button "Done" at bounding box center [289, 79] width 54 height 12
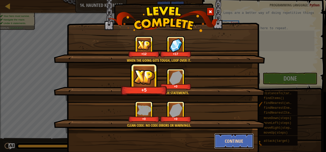
click at [228, 141] on button "Continue" at bounding box center [234, 140] width 40 height 15
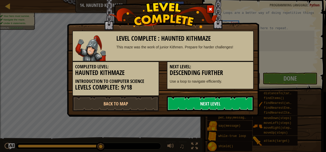
click at [182, 107] on link "Next Level" at bounding box center [210, 103] width 87 height 15
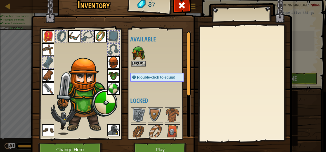
click at [150, 77] on span "(double-click to equip)" at bounding box center [156, 77] width 38 height 4
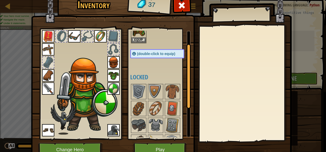
scroll to position [25, 0]
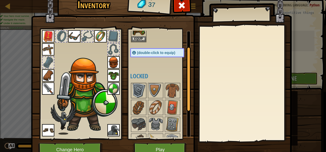
click at [135, 88] on img at bounding box center [138, 90] width 14 height 14
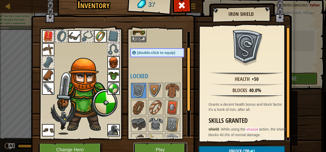
click at [158, 144] on button "Play" at bounding box center [160, 150] width 54 height 14
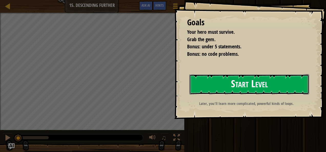
click at [212, 78] on button "Start Level" at bounding box center [249, 84] width 120 height 20
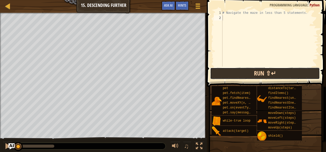
click at [217, 70] on button "Run ⇧↵" at bounding box center [265, 74] width 110 height 12
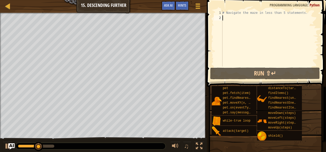
type textarea "m"
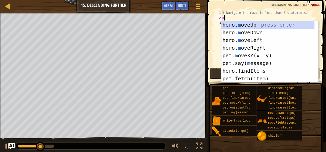
scroll to position [2, 0]
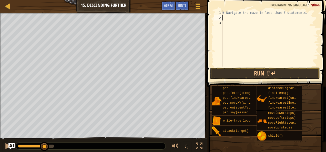
type textarea "h"
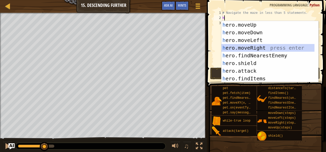
click at [242, 47] on div "h ero.moveUp press enter h ero.moveDown press enter h ero.moveLeft press enter …" at bounding box center [267, 59] width 93 height 77
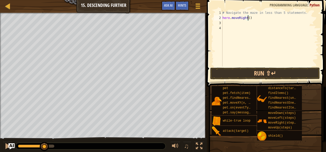
click at [247, 19] on div "# Navigate the maze in less than 5 statements. hero . moveRight ( )" at bounding box center [269, 43] width 97 height 67
type textarea "hero.moveRight(2)"
click at [240, 23] on div "# Navigate the maze in less than 5 statements. hero . moveRight ( 2 )" at bounding box center [269, 43] width 97 height 67
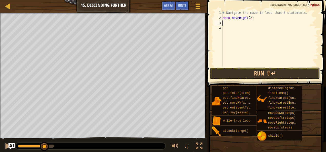
type textarea "m"
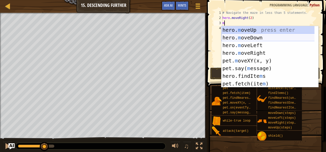
click at [233, 36] on div "hero. m oveUp press enter hero. m oveDown press enter hero. m oveLeft press ent…" at bounding box center [267, 64] width 93 height 77
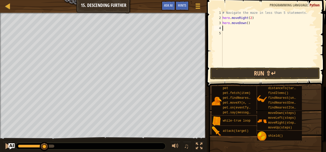
click at [224, 16] on div "# Navigate the maze in less than 5 statements. hero . moveRight ( 2 ) hero . mo…" at bounding box center [269, 43] width 97 height 67
click at [223, 14] on div "# Navigate the maze in less than 5 statements. hero . moveRight ( 2 ) hero . mo…" at bounding box center [269, 43] width 97 height 67
click at [294, 13] on div "# Navigate the maze in less than 5 statements. hero . moveRight ( 2 ) hero . mo…" at bounding box center [269, 43] width 97 height 67
click at [296, 13] on div "# Navigate the maze in less than 5 statements. hero . moveRight ( 2 ) hero . mo…" at bounding box center [269, 43] width 97 height 67
click at [299, 13] on div "# Navigate the maze in less than 5 statements. hero . moveRight ( 2 ) hero . mo…" at bounding box center [269, 43] width 97 height 67
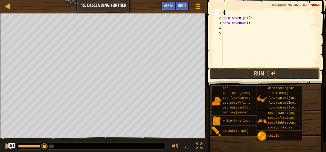
type textarea "."
click at [236, 13] on div ". hero . moveRight ( 2 ) hero . moveDown ( )" at bounding box center [269, 43] width 97 height 67
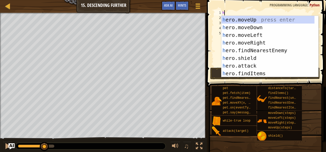
type textarea "h"
click at [232, 8] on span at bounding box center [266, 36] width 123 height 102
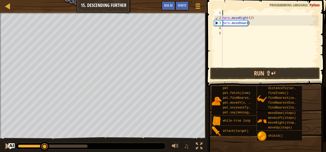
click at [220, 28] on div "4" at bounding box center [218, 28] width 8 height 5
click at [225, 28] on div "hero . moveRight ( 2 ) hero . moveDown ( )" at bounding box center [269, 43] width 97 height 67
type textarea "m"
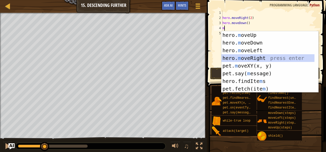
click at [236, 55] on div "hero. m oveUp press enter hero. m oveDown press enter hero. m oveLeft press ent…" at bounding box center [267, 69] width 93 height 77
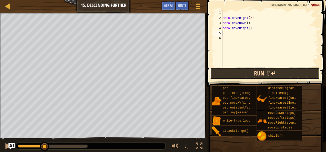
click at [227, 76] on button "Run ⇧↵" at bounding box center [265, 74] width 110 height 12
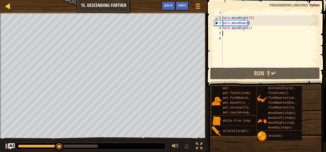
click at [9, 2] on div "Map Introduction to Computer Science 15. Descending Further Game Menu Done Hint…" at bounding box center [103, 6] width 207 height 13
click at [9, 3] on div at bounding box center [8, 6] width 6 height 6
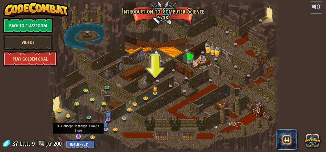
click at [79, 136] on img at bounding box center [78, 130] width 6 height 14
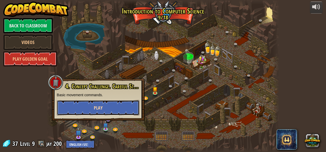
click at [98, 106] on span "Play" at bounding box center [98, 108] width 9 height 6
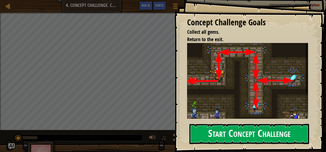
click at [206, 124] on button "Start Concept Challenge" at bounding box center [249, 134] width 120 height 20
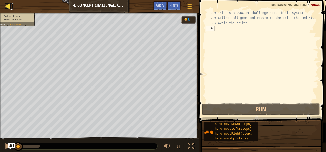
click at [9, 6] on div at bounding box center [8, 6] width 6 height 6
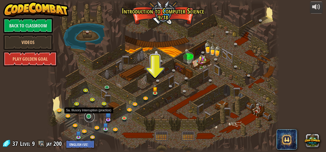
click at [91, 115] on link at bounding box center [89, 117] width 10 height 10
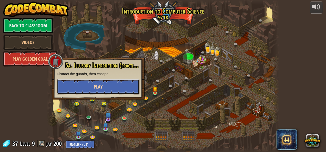
click at [93, 79] on button "Play" at bounding box center [98, 86] width 82 height 15
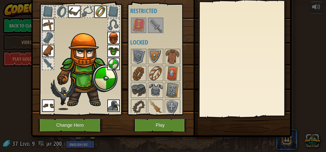
scroll to position [63, 0]
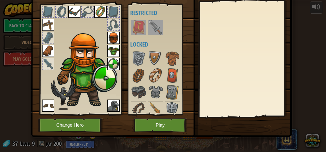
click at [136, 27] on img at bounding box center [138, 27] width 14 height 14
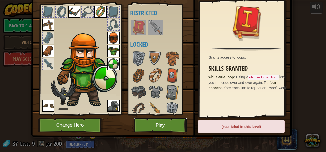
click at [164, 122] on button "Play" at bounding box center [160, 125] width 54 height 14
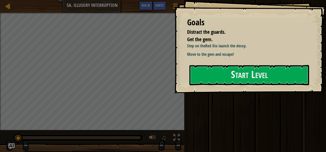
click at [252, 64] on div "Goals Distract the guards. Get the gem. Step on the Red X to launch the decoy. …" at bounding box center [250, 46] width 152 height 93
click at [247, 77] on button "Start Level" at bounding box center [249, 75] width 120 height 20
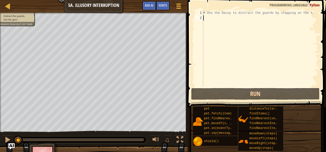
type textarea "m"
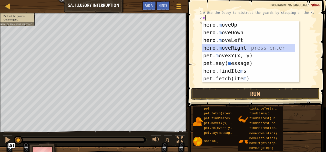
click at [236, 49] on div "hero. m oveUp press enter hero. m oveDown press enter hero. m oveLeft press ent…" at bounding box center [248, 59] width 93 height 77
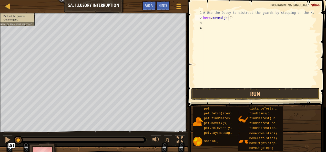
click at [229, 17] on div "# Use the Decoy to distract the guards by stepping on the X. hero . moveRight (…" at bounding box center [260, 53] width 116 height 87
type textarea "hero.moveRight(3)"
click at [213, 23] on div "# Use the Decoy to distract the guards by stepping on the X. hero . moveRight (…" at bounding box center [260, 53] width 116 height 87
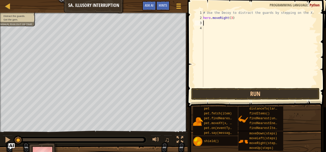
type textarea "h"
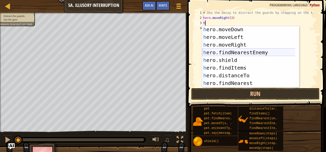
scroll to position [8, 0]
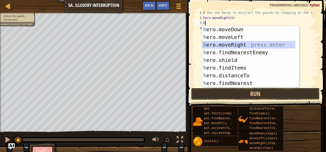
click at [220, 48] on div "h ero.moveDown press enter h ero.moveLeft press enter h ero.moveRight press ent…" at bounding box center [248, 64] width 93 height 77
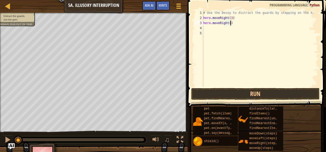
click at [232, 25] on div "# Use the Decoy to distract the guards by stepping on the X. hero . moveRight (…" at bounding box center [260, 53] width 116 height 87
type textarea "h"
type textarea "j"
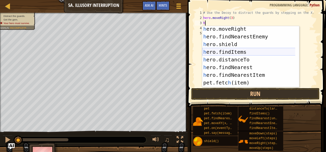
scroll to position [31, 0]
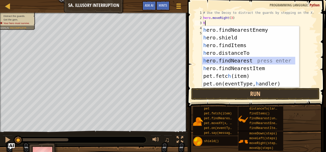
click at [241, 59] on div "h ero.findNearestEnemy press enter h ero.shield press enter h ero.findItems pre…" at bounding box center [248, 64] width 93 height 77
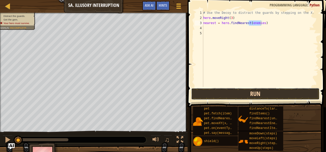
click at [245, 92] on button "Run" at bounding box center [255, 94] width 128 height 12
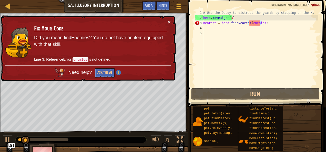
click at [168, 20] on button "×" at bounding box center [168, 21] width 3 height 5
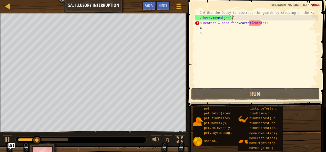
click at [233, 18] on div "# Use the Decoy to distract the guards by stepping on the X. hero . moveRight (…" at bounding box center [260, 53] width 116 height 87
click at [230, 18] on div "# Use the Decoy to distract the guards by stepping on the X. hero . moveRight (…" at bounding box center [260, 53] width 116 height 87
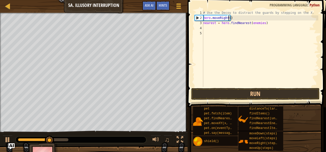
scroll to position [2, 2]
type textarea "hero.moveRight(4)"
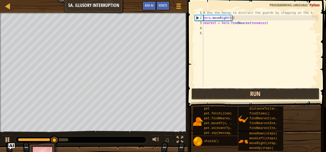
click at [240, 93] on button "Run" at bounding box center [255, 94] width 128 height 12
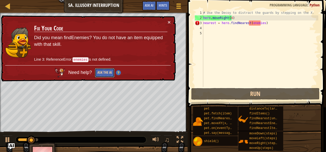
click at [102, 76] on button "Ask the AI" at bounding box center [105, 72] width 20 height 9
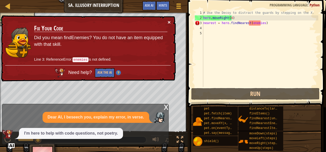
click at [168, 19] on button "×" at bounding box center [168, 21] width 3 height 5
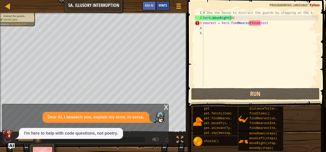
click at [161, 5] on span "Hints" at bounding box center [163, 5] width 8 height 5
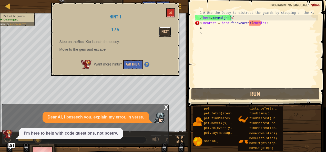
click at [165, 29] on button "Next" at bounding box center [165, 31] width 12 height 9
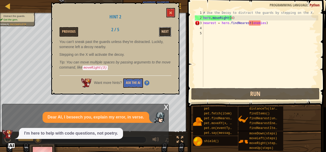
click at [164, 28] on button "Next" at bounding box center [165, 31] width 12 height 9
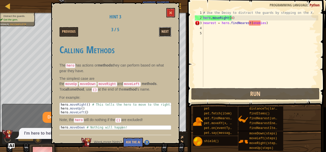
click at [167, 28] on button "Next" at bounding box center [165, 31] width 12 height 9
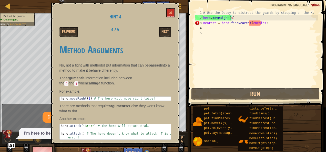
click at [175, 14] on div "Hint 4 Previous 4 / 5 Next Method Arguments No, not a fight with methods! But i…" at bounding box center [115, 73] width 128 height 141
click at [177, 7] on div "Hint 4 Previous 4 / 5 Next Method Arguments No, not a fight with methods! But i…" at bounding box center [115, 73] width 128 height 141
click at [174, 9] on button at bounding box center [170, 12] width 9 height 9
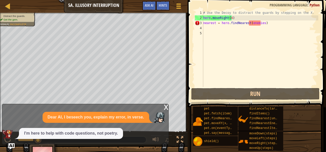
click at [69, 141] on div "x Dear AI, I beseech you, explain my error, in verse. I'm here to help with cod…" at bounding box center [85, 124] width 166 height 40
click at [11, 145] on img "Ask AI" at bounding box center [11, 146] width 7 height 7
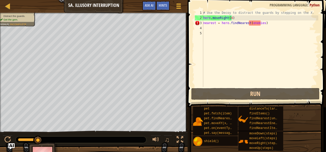
drag, startPoint x: 38, startPoint y: 138, endPoint x: 45, endPoint y: 139, distance: 6.7
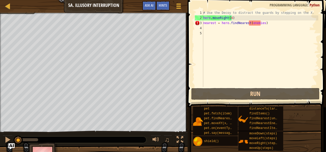
drag, startPoint x: 36, startPoint y: 137, endPoint x: 8, endPoint y: 132, distance: 28.3
click at [8, 132] on div "♫" at bounding box center [93, 138] width 187 height 15
click at [6, 136] on div at bounding box center [7, 139] width 7 height 7
click at [267, 26] on div "# Use the Decoy to distract the guards by stepping on the X. hero . moveRight (…" at bounding box center [260, 53] width 116 height 87
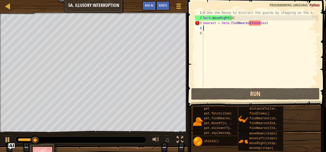
click at [267, 23] on div "# Use the Decoy to distract the guards by stepping on the X. hero . moveRight (…" at bounding box center [260, 53] width 116 height 87
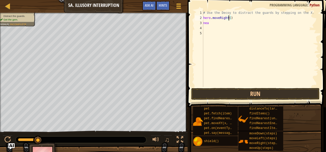
click at [229, 18] on div "# Use the Decoy to distract the guards by stepping on the X. hero . moveRight (…" at bounding box center [260, 53] width 116 height 87
click at [208, 25] on div "# Use the Decoy to distract the guards by stepping on the X. hero . moveRight (…" at bounding box center [260, 53] width 116 height 87
type textarea "n"
type textarea "m"
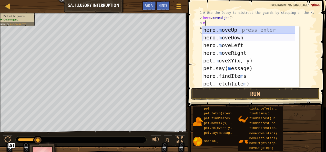
click at [214, 36] on div "hero. m oveUp press enter hero. m oveDown press enter hero. m oveLeft press ent…" at bounding box center [248, 64] width 93 height 77
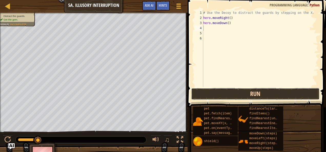
click at [219, 92] on button "Run" at bounding box center [255, 94] width 128 height 12
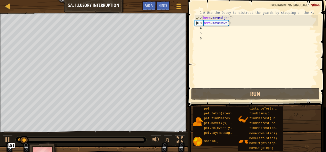
click at [226, 23] on div "# Use the Decoy to distract the guards by stepping on the X. hero . moveRight (…" at bounding box center [260, 53] width 116 height 87
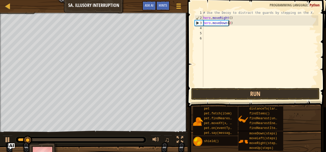
scroll to position [2, 2]
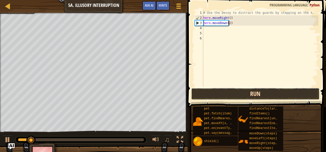
click at [215, 93] on button "Run" at bounding box center [255, 94] width 128 height 12
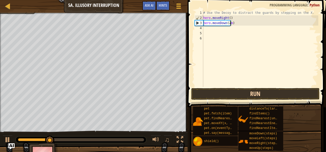
scroll to position [2, 2]
type textarea "hero.moveDown(2)"
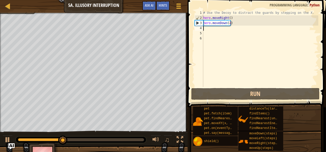
click at [207, 30] on div "# Use the Decoy to distract the guards by stepping on the X. hero . moveRight (…" at bounding box center [260, 53] width 116 height 87
type textarea "m"
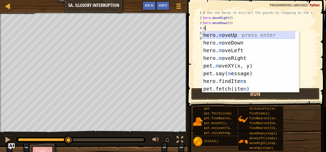
click at [220, 35] on div "hero. m oveUp press enter hero. m oveDown press enter hero. m oveLeft press ent…" at bounding box center [248, 69] width 93 height 77
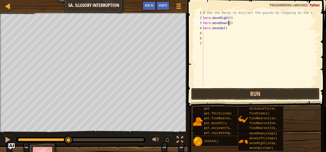
click at [228, 24] on div "# Use the Decoy to distract the guards by stepping on the X. hero . moveRight (…" at bounding box center [260, 53] width 116 height 87
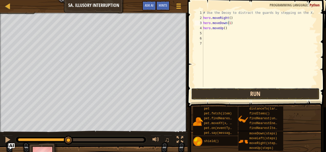
click at [215, 96] on button "Run" at bounding box center [255, 94] width 128 height 12
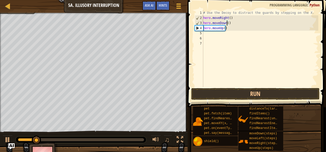
type textarea "hero.moveDown(2)"
click at [208, 35] on div "# Use the Decoy to distract the guards by stepping on the X. hero . moveRight (…" at bounding box center [260, 53] width 116 height 87
type textarea "m"
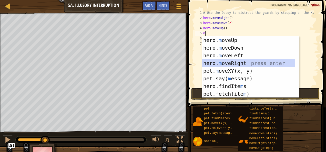
click at [223, 60] on div "hero. m oveUp press enter hero. m oveDown press enter hero. m oveLeft press ent…" at bounding box center [248, 74] width 93 height 77
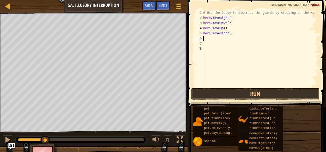
click at [228, 33] on div "# Use the Decoy to distract the guards by stepping on the X. hero . moveRight (…" at bounding box center [260, 53] width 116 height 87
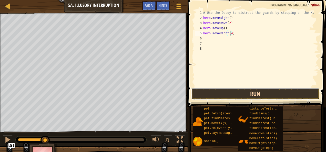
drag, startPoint x: 223, startPoint y: 92, endPoint x: 196, endPoint y: 92, distance: 26.9
click at [196, 92] on button "Run" at bounding box center [255, 94] width 128 height 12
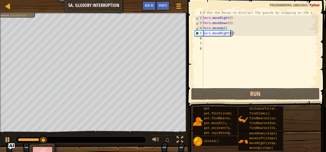
click at [224, 29] on div "# Use the Decoy to distract the guards by stepping on the X. hero . moveRight (…" at bounding box center [260, 53] width 116 height 87
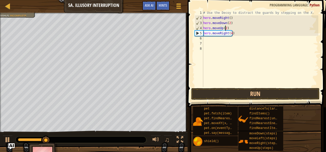
scroll to position [2, 2]
type textarea "hero.moveUp(2)"
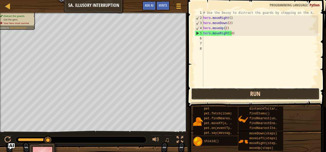
click at [224, 94] on button "Run" at bounding box center [255, 94] width 128 height 12
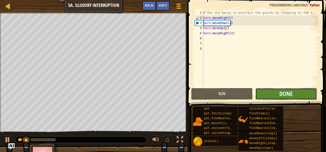
click at [273, 94] on button "Done" at bounding box center [285, 94] width 61 height 12
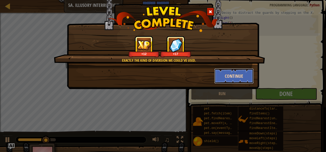
click at [228, 76] on button "Continue" at bounding box center [234, 75] width 40 height 15
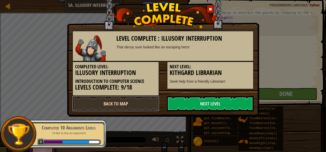
click at [149, 103] on link "Back to Map" at bounding box center [115, 103] width 87 height 15
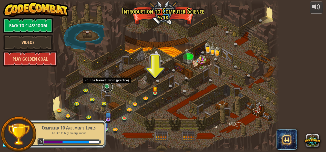
click at [108, 86] on link at bounding box center [107, 87] width 10 height 10
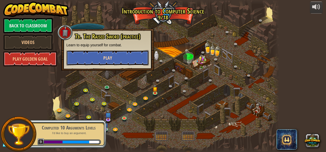
click at [117, 55] on button "Play" at bounding box center [107, 57] width 82 height 15
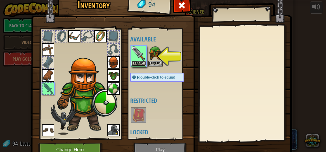
click at [131, 61] on button "Equip" at bounding box center [138, 63] width 14 height 5
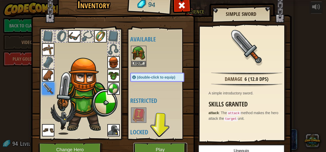
click at [139, 147] on button "Play" at bounding box center [160, 150] width 54 height 14
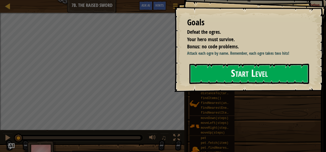
click at [247, 75] on button "Start Level" at bounding box center [249, 74] width 120 height 20
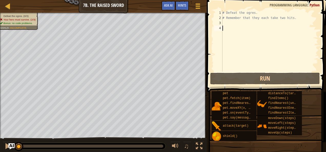
click at [224, 23] on div "# Defeat the ogres. # Remember that they each take two hits." at bounding box center [269, 46] width 97 height 72
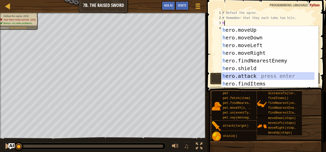
click at [257, 74] on div "h ero.moveUp press enter h ero.moveDown press enter h ero.moveLeft press enter …" at bounding box center [267, 64] width 93 height 77
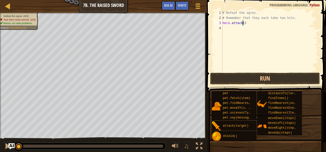
scroll to position [2, 2]
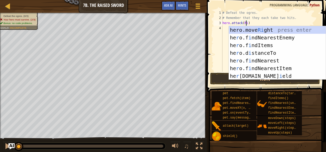
type textarea "hero.attack(Rig)"
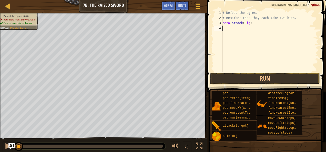
click at [232, 44] on div "# Defeat the ogres. # Remember that they each take two hits. hero . attack ( Ri…" at bounding box center [269, 46] width 97 height 72
drag, startPoint x: 251, startPoint y: 23, endPoint x: 221, endPoint y: 23, distance: 29.7
click at [221, 23] on div "1 2 3 4 # Defeat the ogres. # Remember that they each take two hits. hero . att…" at bounding box center [265, 40] width 105 height 61
type textarea "hero.attack(Rig)"
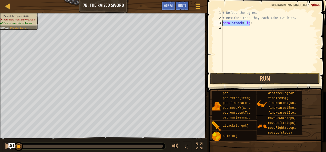
click at [222, 29] on div "4" at bounding box center [218, 28] width 8 height 5
type textarea "hero.attack(Rig)"
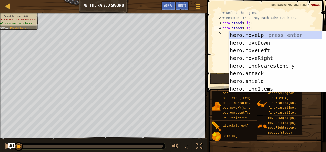
click at [223, 36] on div "# Defeat the ogres. # Remember that they each take two hits. hero . attack ( Ri…" at bounding box center [269, 46] width 97 height 72
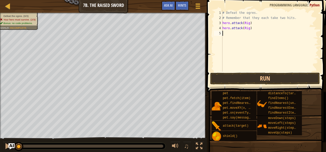
click at [223, 36] on div "# Defeat the ogres. # Remember that they each take two hits. hero . attack ( Ri…" at bounding box center [269, 46] width 97 height 72
type textarea "j"
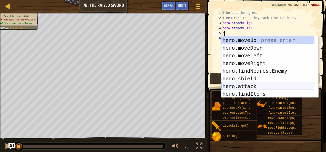
click at [238, 85] on div "h ero.moveUp press enter h ero.moveDown press enter h ero.moveLeft press enter …" at bounding box center [267, 74] width 93 height 77
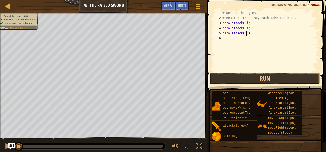
scroll to position [2, 2]
type textarea "hero.attack(Gurt)"
drag, startPoint x: 255, startPoint y: 34, endPoint x: 221, endPoint y: 34, distance: 33.5
click at [221, 34] on div "hero.attack(Gurt) 1 2 3 4 5 6 # Defeat the ogres. # Remember that they each tak…" at bounding box center [265, 40] width 105 height 61
click at [225, 39] on div "# Defeat the ogres. # Remember that they each take two hits. hero . attack ( Ri…" at bounding box center [269, 46] width 97 height 72
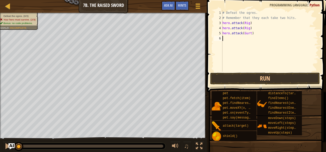
scroll to position [2, 0]
type textarea "hero.attack(Gurt)"
click at [224, 45] on div "# Defeat the ogres. # Remember that they each take two hits. hero . attack ( Ri…" at bounding box center [269, 46] width 97 height 72
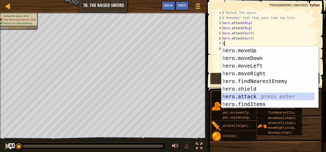
click at [233, 94] on div "h ero.moveUp press enter h ero.moveDown press enter h ero.moveLeft press enter …" at bounding box center [267, 85] width 93 height 77
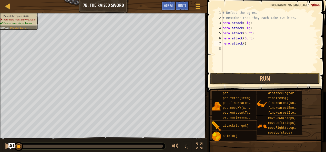
scroll to position [2, 2]
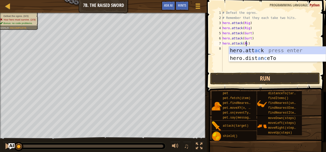
type textarea "hero.attack(Ack)"
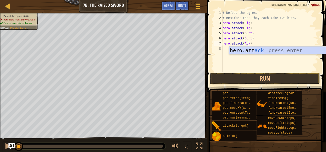
scroll to position [2, 2]
click at [234, 64] on div "# Defeat the ogres. # Remember that they each take two hits. hero . attack ( Ri…" at bounding box center [269, 46] width 97 height 72
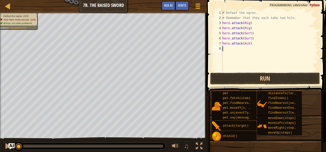
scroll to position [2, 0]
drag, startPoint x: 251, startPoint y: 44, endPoint x: 220, endPoint y: 44, distance: 31.8
click at [220, 44] on div "1 2 3 4 5 6 7 8 # Defeat the ogres. # Remember that they each take two hits. he…" at bounding box center [265, 40] width 105 height 61
type textarea "hero.attack(Ack)"
click at [225, 48] on div "# Defeat the ogres. # Remember that they each take two hits. hero . attack ( Ri…" at bounding box center [269, 46] width 97 height 72
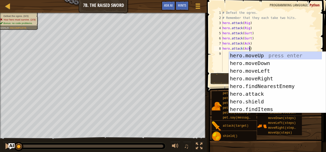
click at [221, 76] on button "Run" at bounding box center [265, 79] width 110 height 12
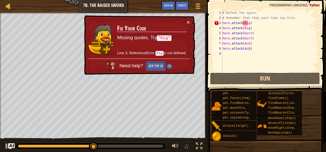
click at [153, 67] on button "Ask the AI" at bounding box center [156, 65] width 20 height 9
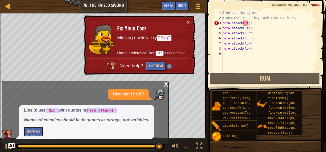
click at [244, 24] on div "# Defeat the ogres. # Remember that they each take two hits. hero . attack ( Ri…" at bounding box center [269, 46] width 97 height 72
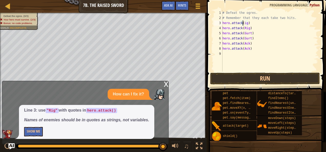
scroll to position [2, 2]
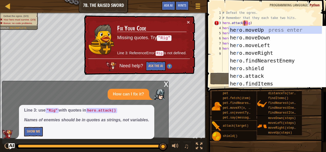
click at [248, 23] on div "# Defeat the ogres. # Remember that they each take two hits. hero . attack ( Ri…" at bounding box center [269, 46] width 97 height 72
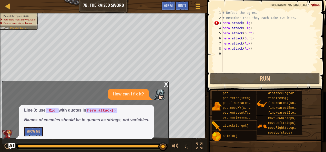
scroll to position [2, 2]
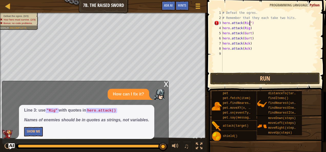
click at [242, 22] on div "# Defeat the ogres. # Remember that they each take two hits. hero . attack ( Ri…" at bounding box center [269, 46] width 97 height 72
click at [243, 23] on div "# Defeat the ogres. # Remember that they each take two hits. hero . attack ( ")…" at bounding box center [269, 46] width 97 height 72
click at [278, 19] on div "# Defeat the ogres. # Remember that they each take two hits. hero . attack ( R"…" at bounding box center [269, 46] width 97 height 72
click at [244, 24] on div "# Defeat the ogres. # Remember that they each take two hits. hero . attack ( R"…" at bounding box center [269, 46] width 97 height 72
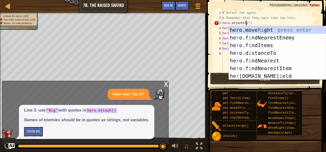
scroll to position [2, 2]
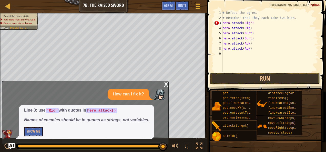
click at [248, 25] on div "# Defeat the ogres. # Remember that they each take two hits. hero . attack ( Ri…" at bounding box center [269, 46] width 97 height 72
click at [242, 23] on div "# Defeat the ogres. # Remember that they each take two hits. hero . attack ( Ri…" at bounding box center [269, 46] width 97 height 72
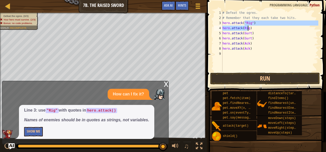
click at [248, 29] on div "# Defeat the ogres. # Remember that they each take two hits. hero . attack ( "R…" at bounding box center [269, 46] width 97 height 72
type textarea "hero.attack("Rig") hero.attack(Rig)"
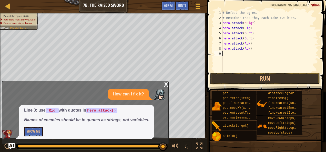
click at [240, 62] on div "# Defeat the ogres. # Remember that they each take two hits. hero . attack ( "R…" at bounding box center [269, 46] width 97 height 72
click at [248, 29] on div "# Defeat the ogres. # Remember that they each take two hits. hero . attack ( "R…" at bounding box center [269, 46] width 97 height 72
click at [242, 28] on div "# Defeat the ogres. # Remember that they each take two hits. hero . attack ( "R…" at bounding box center [269, 46] width 97 height 72
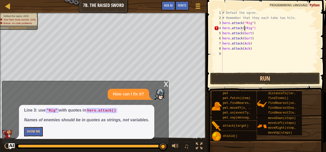
scroll to position [2, 2]
click at [250, 34] on div "# Defeat the ogres. # Remember that they each take two hits. hero . attack ( "R…" at bounding box center [269, 46] width 97 height 72
click at [242, 35] on div "# Defeat the ogres. # Remember that they each take two hits. hero . attack ( "R…" at bounding box center [269, 46] width 97 height 72
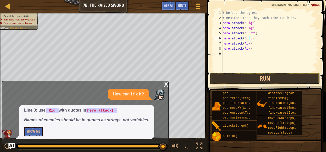
click at [250, 39] on div "# Defeat the ogres. # Remember that they each take two hits. hero . attack ( "R…" at bounding box center [269, 46] width 97 height 72
click at [241, 39] on div "# Defeat the ogres. # Remember that they each take two hits. hero . attack ( "R…" at bounding box center [269, 46] width 97 height 72
click at [242, 39] on div "# Defeat the ogres. # Remember that they each take two hits. hero . attack ( "R…" at bounding box center [269, 46] width 97 height 72
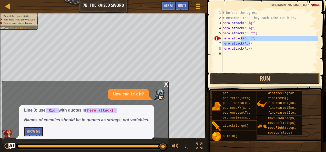
click at [262, 41] on div "# Defeat the ogres. # Remember that they each take two hits. hero . attack ( "R…" at bounding box center [269, 46] width 97 height 72
type textarea "hero.attack(Gurt") hero.attack(Ack)"
click at [278, 60] on div "# Defeat the ogres. # Remember that they each take two hits. hero . attack ( "R…" at bounding box center [269, 46] width 97 height 72
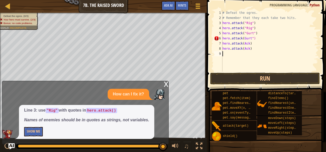
scroll to position [2, 0]
click at [242, 39] on div "# Defeat the ogres. # Remember that they each take two hits. hero . attack ( "R…" at bounding box center [269, 46] width 97 height 72
click at [242, 44] on div "# Defeat the ogres. # Remember that they each take two hits. hero . attack ( "R…" at bounding box center [269, 46] width 97 height 72
click at [249, 44] on div "# Defeat the ogres. # Remember that they each take two hits. hero . attack ( "R…" at bounding box center [269, 46] width 97 height 72
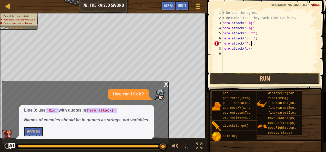
scroll to position [2, 2]
click at [247, 48] on div "# Defeat the ogres. # Remember that they each take two hits. hero . attack ( "R…" at bounding box center [269, 46] width 97 height 72
click at [242, 48] on div "# Defeat the ogres. # Remember that they each take two hits. hero . attack ( "R…" at bounding box center [269, 46] width 97 height 72
type textarea "hero.attack("Ack")"
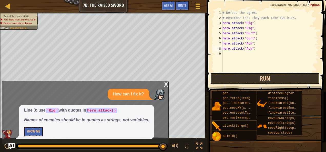
click at [240, 76] on button "Run" at bounding box center [265, 79] width 110 height 12
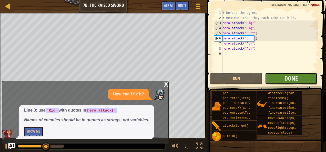
click at [273, 80] on button "Done" at bounding box center [291, 79] width 52 height 12
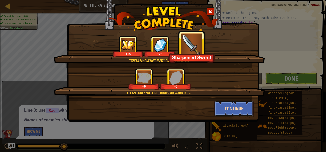
click at [229, 114] on button "Continue" at bounding box center [234, 108] width 40 height 15
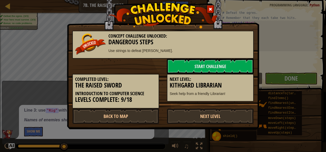
click at [229, 114] on link "Next Level" at bounding box center [210, 116] width 87 height 15
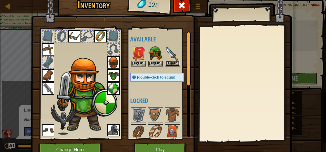
click at [169, 62] on button "Equip" at bounding box center [172, 63] width 14 height 5
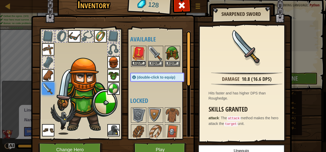
click at [136, 62] on button "Equip" at bounding box center [138, 63] width 14 height 5
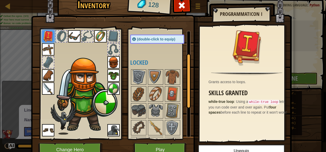
scroll to position [44, 0]
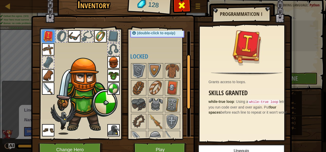
click at [178, 7] on span at bounding box center [181, 5] width 8 height 8
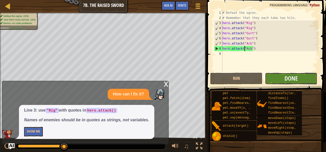
click at [287, 74] on button "Done" at bounding box center [291, 79] width 52 height 12
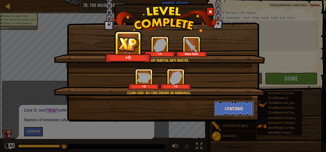
click at [225, 110] on button "Continue" at bounding box center [234, 108] width 40 height 15
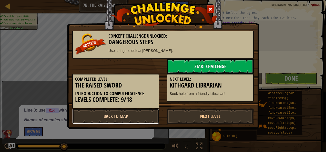
click at [119, 114] on link "Back to Map" at bounding box center [115, 116] width 87 height 15
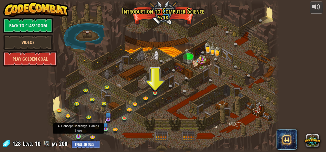
click at [78, 135] on img at bounding box center [78, 131] width 5 height 12
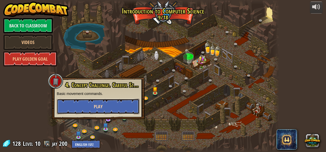
click at [107, 102] on button "Play" at bounding box center [98, 106] width 82 height 15
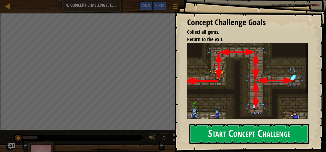
click at [215, 132] on button "Start Concept Challenge" at bounding box center [249, 134] width 120 height 20
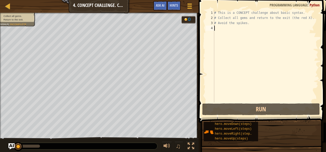
type textarea "m"
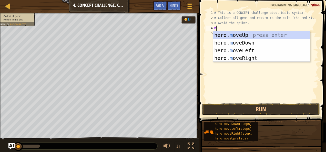
scroll to position [2, 0]
click at [231, 35] on div "hero. m oveUp press enter hero. m oveDown press enter hero. m oveLeft press ent…" at bounding box center [261, 54] width 97 height 46
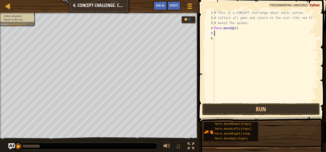
type textarea "m"
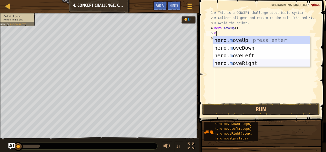
click at [224, 65] on div "hero. m oveUp press enter hero. m oveDown press enter hero. m oveLeft press ent…" at bounding box center [261, 59] width 97 height 46
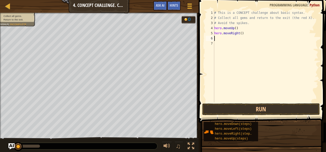
type textarea "m"
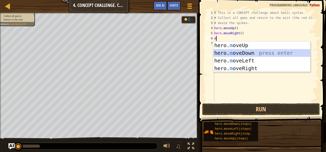
click at [220, 52] on div "hero. m oveUp press enter hero. m oveDown press enter hero. m oveLeft press ent…" at bounding box center [261, 64] width 97 height 46
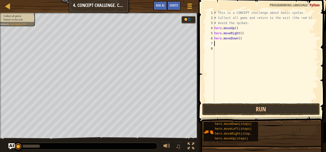
click at [238, 39] on div "# This is a CONCEPT challenge about basic syntax. # Collect all gems and return…" at bounding box center [265, 61] width 105 height 102
type textarea "hero.moveDown(2)"
click at [220, 46] on div "# This is a CONCEPT challenge about basic syntax. # Collect all gems and return…" at bounding box center [265, 61] width 105 height 102
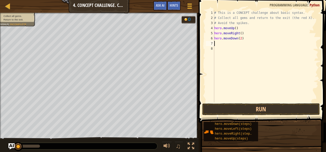
type textarea "m"
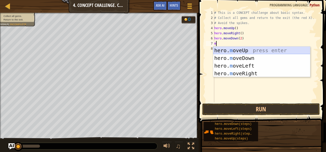
click at [221, 50] on div "hero. m oveUp press enter hero. m oveDown press enter hero. m oveLeft press ent…" at bounding box center [261, 70] width 97 height 46
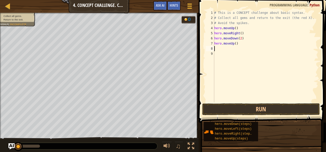
type textarea "m"
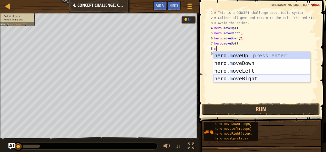
click at [229, 76] on div "hero. m oveUp press enter hero. m oveDown press enter hero. m oveLeft press ent…" at bounding box center [261, 75] width 97 height 46
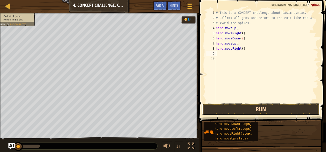
click at [228, 106] on button "Run" at bounding box center [261, 109] width 118 height 12
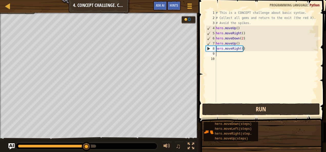
type textarea "m"
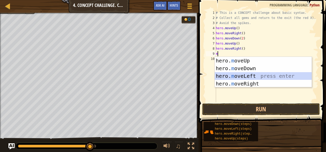
click at [224, 78] on div "hero. m oveUp press enter hero. m oveDown press enter hero. m oveLeft press ent…" at bounding box center [263, 80] width 97 height 46
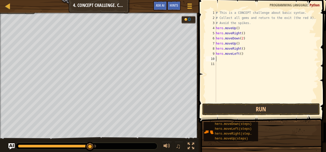
type textarea "m"
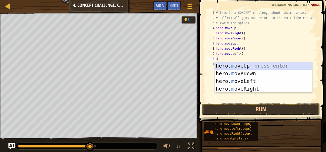
click at [227, 66] on div "hero. m oveUp press enter hero. m oveDown press enter hero. m oveLeft press ent…" at bounding box center [263, 85] width 97 height 46
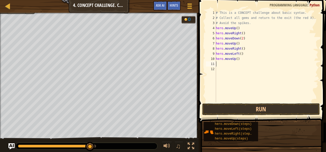
type textarea "m"
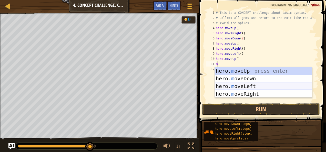
click at [226, 86] on div "hero. m oveUp press enter hero. m oveDown press enter hero. m oveLeft press ent…" at bounding box center [263, 90] width 97 height 46
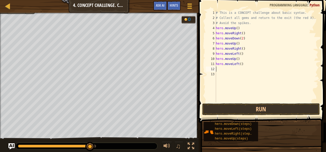
type textarea "m"
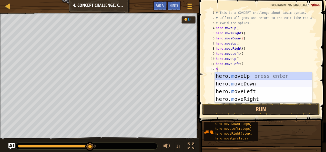
click at [223, 82] on div "hero. m oveUp press enter hero. m oveDown press enter hero. m oveLeft press ent…" at bounding box center [263, 95] width 97 height 46
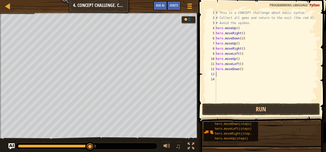
type textarea "m"
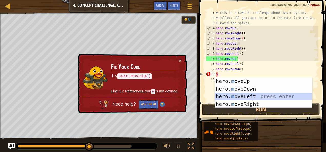
click at [225, 95] on div "hero. m oveUp press enter hero. m oveDown press enter hero. m oveLeft press ent…" at bounding box center [263, 100] width 97 height 46
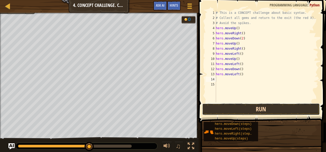
click at [231, 110] on button "Run" at bounding box center [261, 109] width 118 height 12
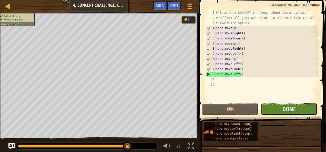
click at [280, 107] on button "Done" at bounding box center [289, 109] width 56 height 12
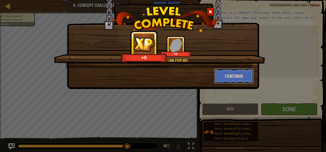
click at [233, 73] on button "Continue" at bounding box center [234, 75] width 40 height 15
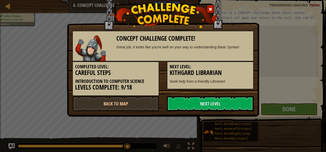
click at [228, 78] on div "Next Level: Kithgard Librarian Seek help from a friendly Librarian!" at bounding box center [210, 75] width 87 height 28
click at [134, 106] on link "Back to Map" at bounding box center [115, 103] width 87 height 15
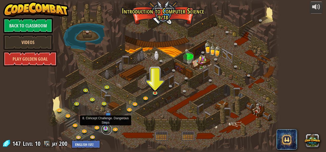
click at [105, 130] on link at bounding box center [106, 129] width 10 height 10
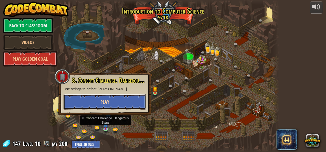
click at [115, 102] on button "Play" at bounding box center [105, 101] width 82 height 15
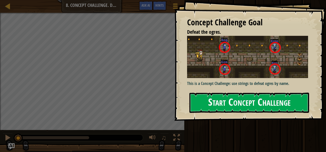
click at [220, 103] on button "Start Concept Challenge" at bounding box center [249, 103] width 120 height 20
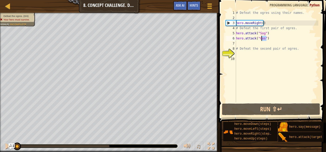
drag, startPoint x: 266, startPoint y: 39, endPoint x: 262, endPoint y: 39, distance: 3.9
click at [262, 39] on div "# Defeat the ogres using their names. hero . moveRight ( ) # Defeat the first p…" at bounding box center [276, 61] width 83 height 102
type textarea "hero.attack("Gos")"
click at [259, 41] on div "# Defeat the ogres using their names. hero . moveRight ( ) # Defeat the first p…" at bounding box center [276, 61] width 83 height 102
drag, startPoint x: 262, startPoint y: 39, endPoint x: 258, endPoint y: 39, distance: 4.4
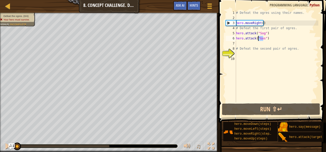
click at [258, 39] on div "# Defeat the ogres using their names. hero . moveRight ( ) # Defeat the first p…" at bounding box center [276, 61] width 83 height 102
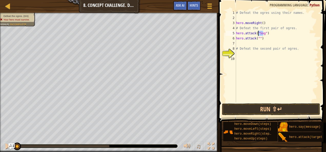
drag, startPoint x: 262, startPoint y: 34, endPoint x: 259, endPoint y: 35, distance: 3.6
click at [259, 35] on div "# Defeat the ogres using their names. hero . moveRight ( ) # Defeat the first p…" at bounding box center [276, 61] width 83 height 102
click at [258, 39] on div "# Defeat the ogres using their names. hero . moveRight ( ) # Defeat the first p…" at bounding box center [276, 61] width 83 height 102
type textarea "hero.attack("Sog")"
click at [238, 43] on div "# Defeat the ogres using their names. hero . moveRight ( ) # Defeat the first p…" at bounding box center [276, 61] width 83 height 102
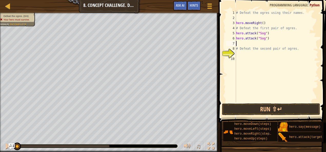
scroll to position [2, 0]
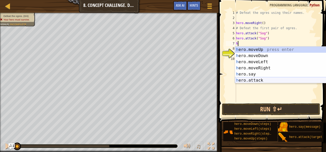
click at [249, 81] on div "h ero.moveUp press enter h ero.moveDown press enter h ero.moveLeft press enter …" at bounding box center [283, 71] width 97 height 49
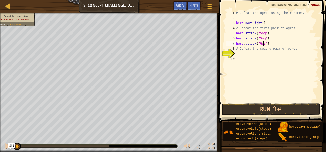
scroll to position [2, 2]
click at [236, 47] on div "# Defeat the ogres using their names. hero . moveRight ( ) # Defeat the first p…" at bounding box center [276, 61] width 83 height 102
type textarea "# Defeat the second pair of ogres."
click at [237, 46] on div "# Defeat the ogres using their names. hero . moveRight ( ) # Defeat the first p…" at bounding box center [276, 61] width 83 height 102
drag, startPoint x: 275, startPoint y: 50, endPoint x: 236, endPoint y: 48, distance: 39.2
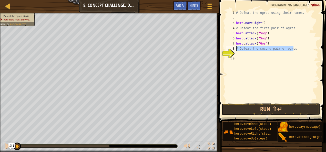
click at [236, 48] on div "# Defeat the ogres using their names. hero . moveRight ( ) # Defeat the first p…" at bounding box center [276, 61] width 83 height 102
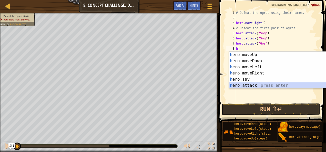
click at [238, 84] on div "h ero.moveUp press enter h ero.moveDown press enter h ero.moveLeft press enter …" at bounding box center [277, 76] width 97 height 49
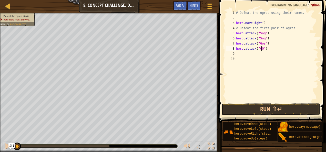
scroll to position [2, 2]
type textarea "hero.attack("Gos")"
click at [239, 54] on div "# Defeat the ogres using their names. hero . moveRight ( ) # Defeat the first p…" at bounding box center [276, 61] width 83 height 102
type textarea "j"
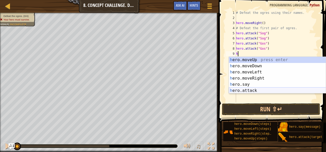
click at [242, 90] on div "h ero.moveUp press enter h ero.moveDown press enter h ero.moveLeft press enter …" at bounding box center [277, 81] width 97 height 49
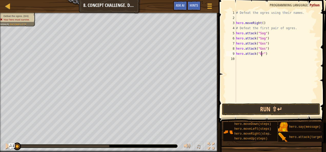
scroll to position [2, 2]
type textarea "hero.attack("Ergo")"
drag, startPoint x: 261, startPoint y: 56, endPoint x: 234, endPoint y: 54, distance: 27.7
click at [234, 54] on div "hero.attack("Ergo") 1 2 3 4 5 6 7 8 9 10 # Defeat the ogres using their names. …" at bounding box center [271, 56] width 93 height 92
click at [239, 58] on div "# Defeat the ogres using their names. hero . moveRight ( ) # Defeat the first p…" at bounding box center [276, 61] width 83 height 102
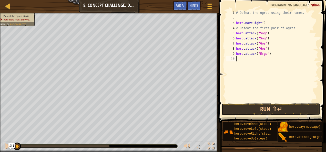
scroll to position [2, 0]
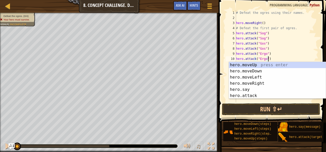
click at [301, 50] on div "# Defeat the ogres using their names. hero . moveRight ( ) # Defeat the first p…" at bounding box center [276, 61] width 83 height 102
type textarea "hero.attack("Gos")"
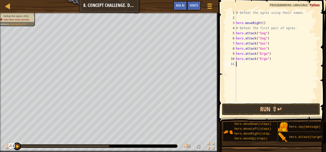
click at [237, 65] on div "# Defeat the ogres using their names. hero . moveRight ( ) # Defeat the first p…" at bounding box center [276, 61] width 83 height 102
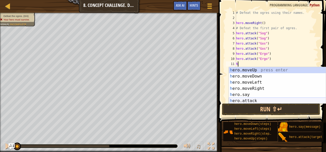
click at [240, 100] on div "h ero.moveUp press enter h ero.moveDown press enter h ero.moveLeft press enter …" at bounding box center [277, 91] width 97 height 49
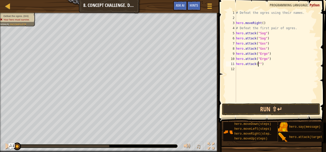
scroll to position [2, 2]
type textarea "hero.attack("Kro")"
drag, startPoint x: 267, startPoint y: 64, endPoint x: 236, endPoint y: 66, distance: 31.3
click at [236, 66] on div "# Defeat the ogres using their names. hero . moveRight ( ) # Defeat the first p…" at bounding box center [276, 61] width 83 height 102
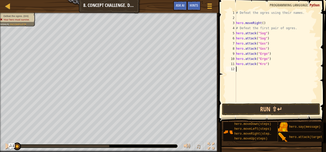
click at [239, 70] on div "# Defeat the ogres using their names. hero . moveRight ( ) # Defeat the first p…" at bounding box center [276, 61] width 83 height 102
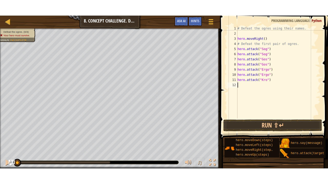
scroll to position [2, 0]
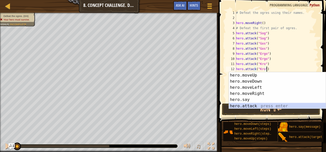
click at [229, 108] on div "hero.moveUp press enter hero.moveDown press enter hero.moveLeft press enter her…" at bounding box center [277, 96] width 97 height 49
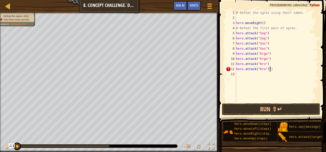
click at [277, 68] on div "# Defeat the ogres using their names. hero . moveRight ( ) # Defeat the first p…" at bounding box center [276, 61] width 83 height 102
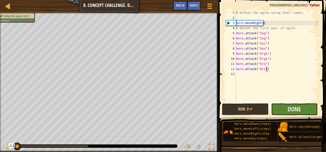
type textarea "hero.attack("Kro")"
click at [283, 112] on button "Done" at bounding box center [294, 109] width 46 height 12
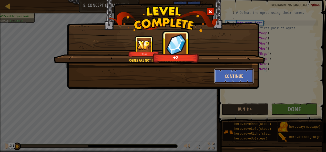
click at [237, 78] on button "Continue" at bounding box center [234, 75] width 40 height 15
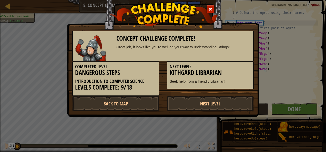
click at [263, 106] on div "Concept Challenge Complete! Great job, it looks like you're well on your way to…" at bounding box center [163, 76] width 326 height 152
click at [145, 102] on link "Back to Map" at bounding box center [115, 103] width 87 height 15
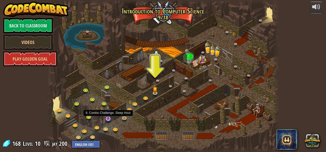
click at [108, 119] on img at bounding box center [108, 112] width 6 height 14
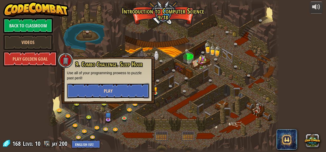
click at [108, 88] on span "Play" at bounding box center [108, 91] width 9 height 6
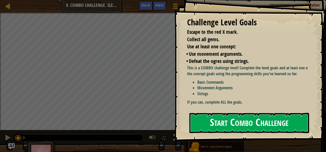
click at [209, 119] on button "Start Combo Challenge" at bounding box center [249, 123] width 120 height 20
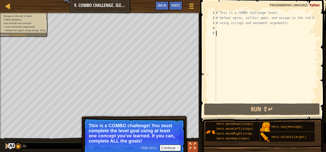
click at [195, 145] on div at bounding box center [192, 146] width 7 height 7
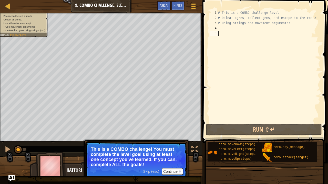
click at [222, 28] on div "# This is a COMBO challenge level. # Defeat [PERSON_NAME], collect gems, and es…" at bounding box center [268, 71] width 103 height 123
type textarea "m"
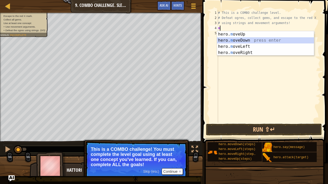
click at [226, 39] on div "hero. m oveUp press enter hero. m oveDown press enter hero. m oveLeft press ent…" at bounding box center [265, 49] width 97 height 37
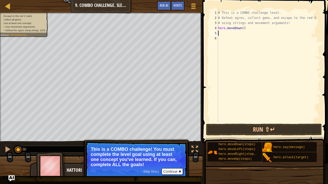
type textarea "m"
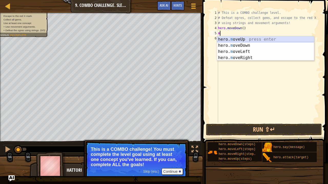
click at [224, 37] on div "hero. m oveUp press enter hero. m oveDown press enter hero. m oveLeft press ent…" at bounding box center [265, 54] width 97 height 37
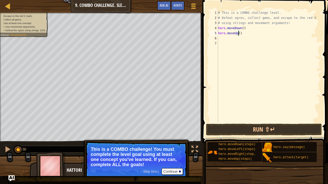
click at [238, 33] on div "# This is a COMBO challenge level. # Defeat [PERSON_NAME], collect gems, and es…" at bounding box center [268, 71] width 103 height 123
type textarea "hero.moveUp(3)"
click at [225, 41] on div "# This is a COMBO challenge level. # Defeat [PERSON_NAME], collect gems, and es…" at bounding box center [268, 71] width 103 height 123
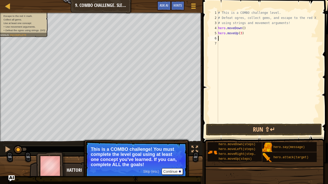
click at [224, 39] on div "# This is a COMBO challenge level. # Defeat [PERSON_NAME], collect gems, and es…" at bounding box center [268, 71] width 103 height 123
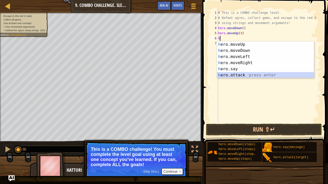
click at [221, 73] on div "h ero.moveUp press enter h ero.moveDown press enter h ero.moveLeft press enter …" at bounding box center [265, 65] width 97 height 49
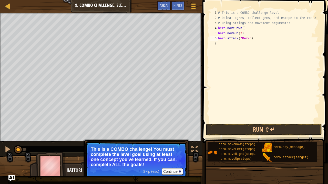
scroll to position [2, 3]
drag, startPoint x: 253, startPoint y: 37, endPoint x: 219, endPoint y: 39, distance: 34.4
click at [219, 39] on div "# This is a COMBO challenge level. # Defeat [PERSON_NAME], collect gems, and es…" at bounding box center [268, 71] width 103 height 123
paste textarea "Kro"
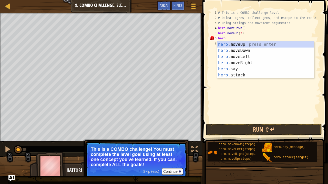
scroll to position [2, 0]
type textarea "h"
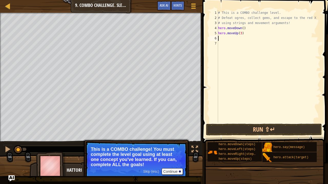
paste textarea "hero.attack("Kro")"
click at [245, 39] on div "# This is a COMBO challenge level. # Defeat [PERSON_NAME], collect gems, and es…" at bounding box center [268, 71] width 103 height 123
type textarea "hero.attack("Rexxar")"
drag, startPoint x: 252, startPoint y: 40, endPoint x: 217, endPoint y: 40, distance: 35.3
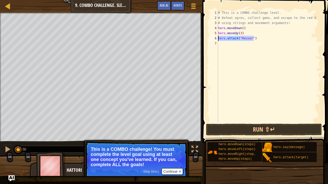
click at [217, 40] on div "hero.attack("Rexxar") 1 2 3 4 5 6 7 # This is a COMBO challenge level. # Defeat…" at bounding box center [264, 66] width 112 height 113
click at [225, 46] on div "# This is a COMBO challenge level. # Defeat [PERSON_NAME], collect gems, and es…" at bounding box center [268, 71] width 103 height 123
paste textarea "hero.attack("Rexxar")"
type textarea "hero.attack("Rexxar")"
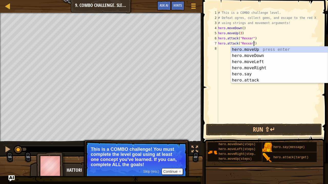
click at [222, 49] on div "# This is a COMBO challenge level. # Defeat [PERSON_NAME], collect gems, and es…" at bounding box center [268, 71] width 103 height 123
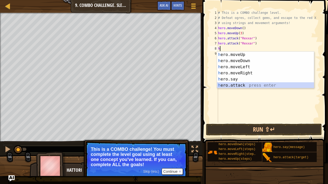
click at [224, 88] on div "h ero.moveUp press enter h ero.moveDown press enter h ero.moveLeft press enter …" at bounding box center [265, 76] width 97 height 49
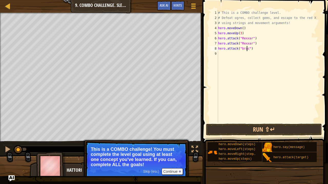
scroll to position [2, 3]
drag, startPoint x: 254, startPoint y: 49, endPoint x: 218, endPoint y: 49, distance: 35.9
click at [218, 49] on div "# This is a COMBO challenge level. # Defeat [PERSON_NAME], collect gems, and es…" at bounding box center [268, 71] width 103 height 123
type textarea "C"
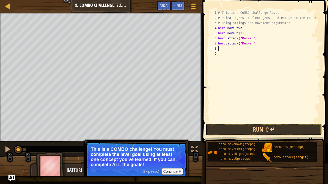
paste textarea "hero.attack("Rexxar")"
click at [250, 44] on div "# This is a COMBO challenge level. # Defeat [PERSON_NAME], collect gems, and es…" at bounding box center [268, 71] width 103 height 123
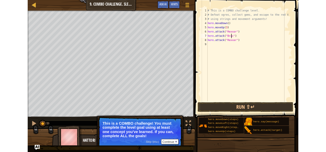
scroll to position [2, 3]
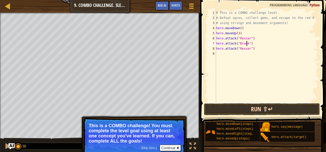
type textarea "hero.attack("Brack")"
click at [221, 105] on button "Run ⇧↵" at bounding box center [262, 109] width 116 height 12
